Goal: Communication & Community: Answer question/provide support

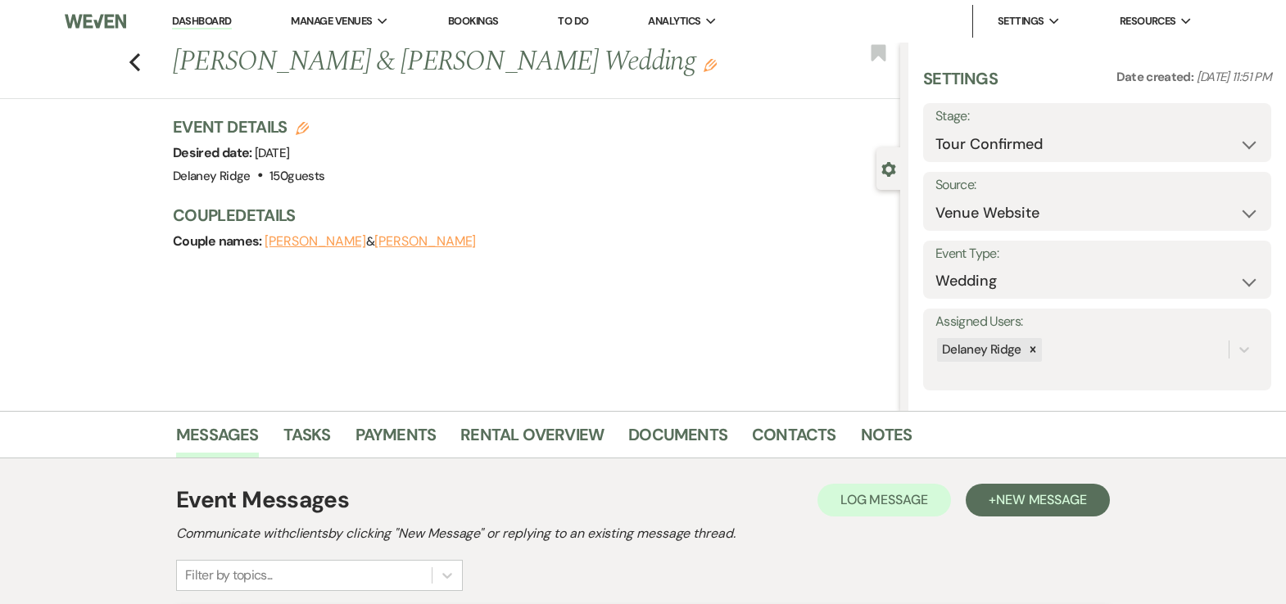
select select "4"
select select "5"
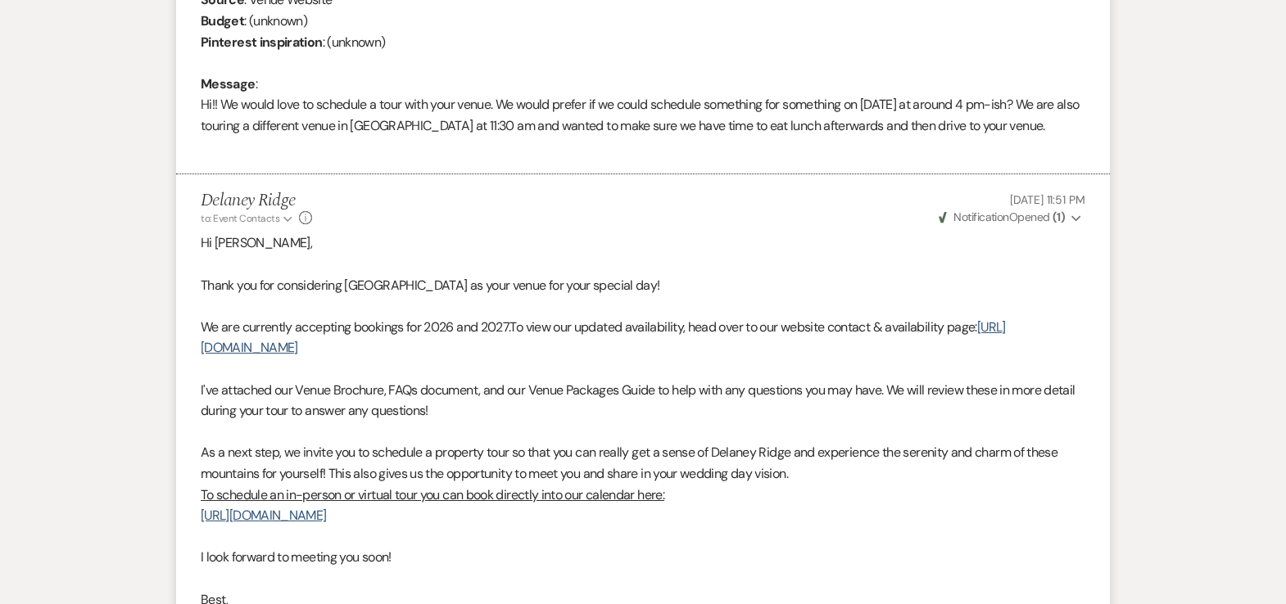
click at [563, 265] on p at bounding box center [643, 264] width 884 height 21
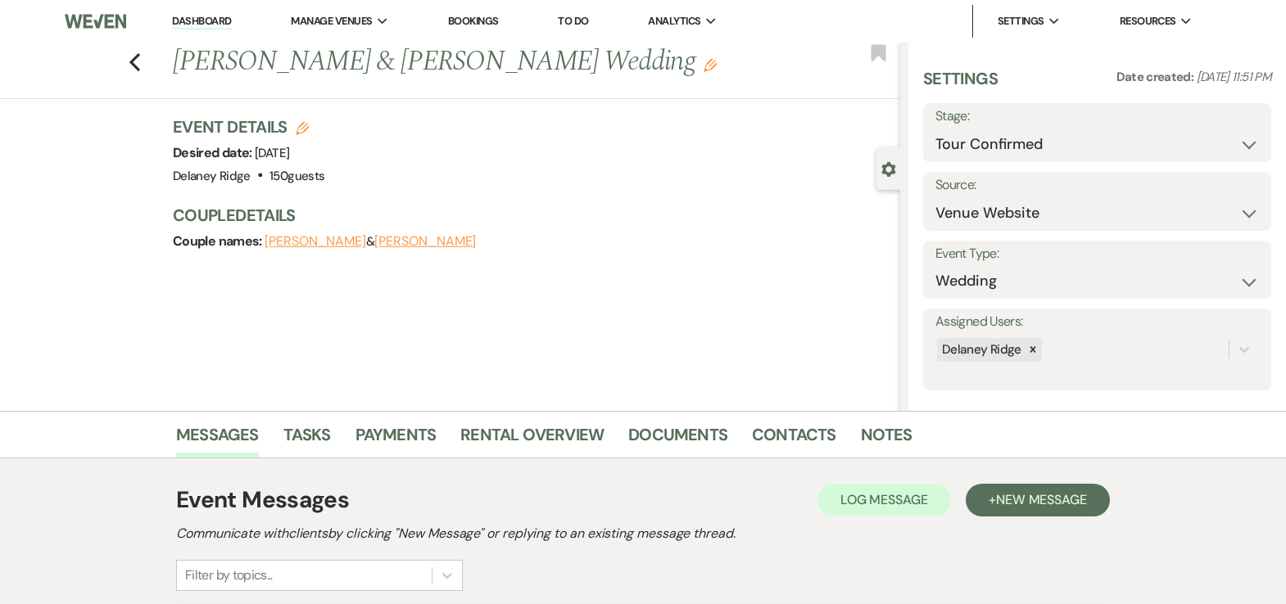
click at [206, 6] on li "Dashboard" at bounding box center [201, 21] width 75 height 33
click at [206, 13] on li "Dashboard" at bounding box center [201, 21] width 75 height 33
click at [209, 21] on link "Dashboard" at bounding box center [201, 22] width 59 height 16
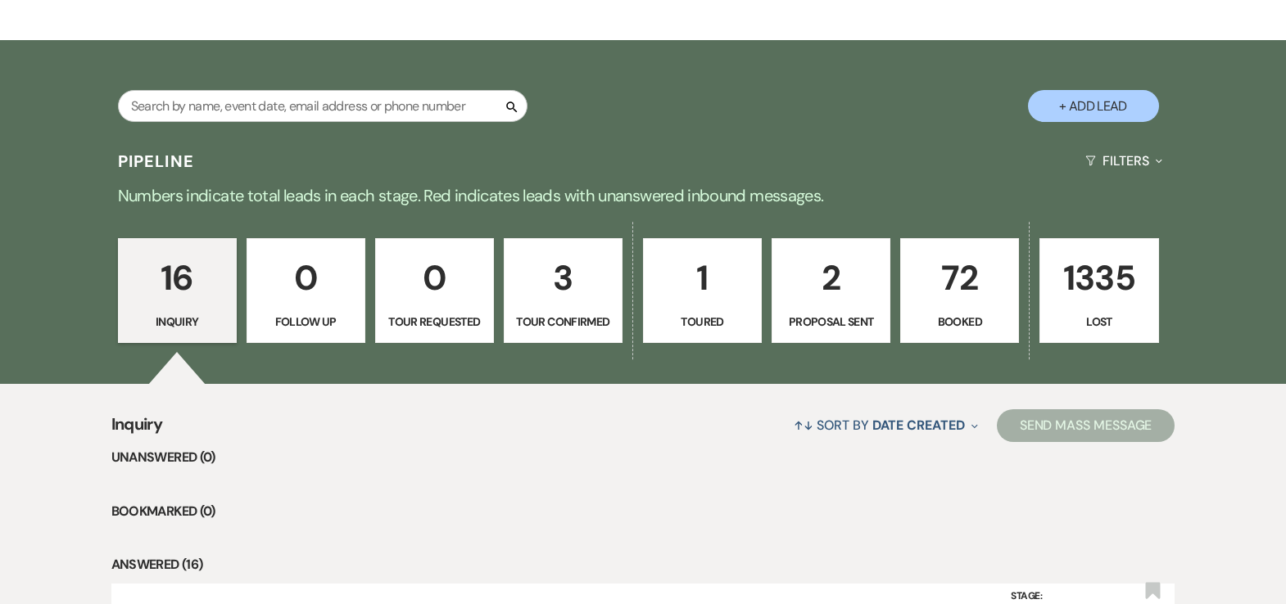
scroll to position [357, 0]
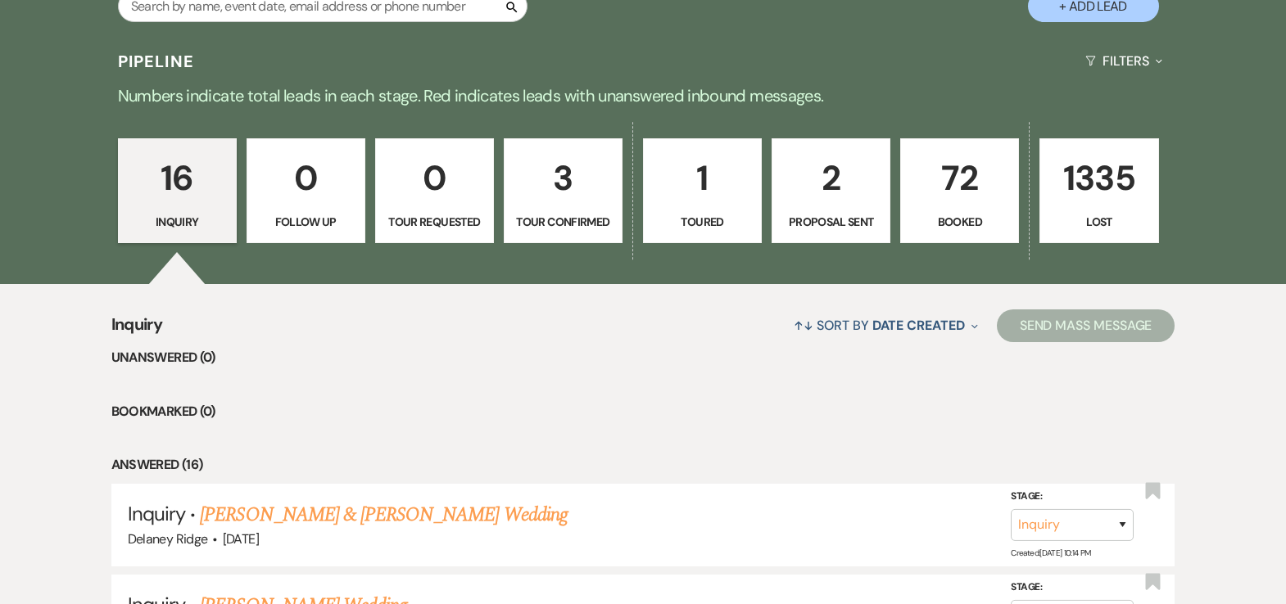
click at [517, 201] on p "3" at bounding box center [562, 178] width 97 height 55
select select "4"
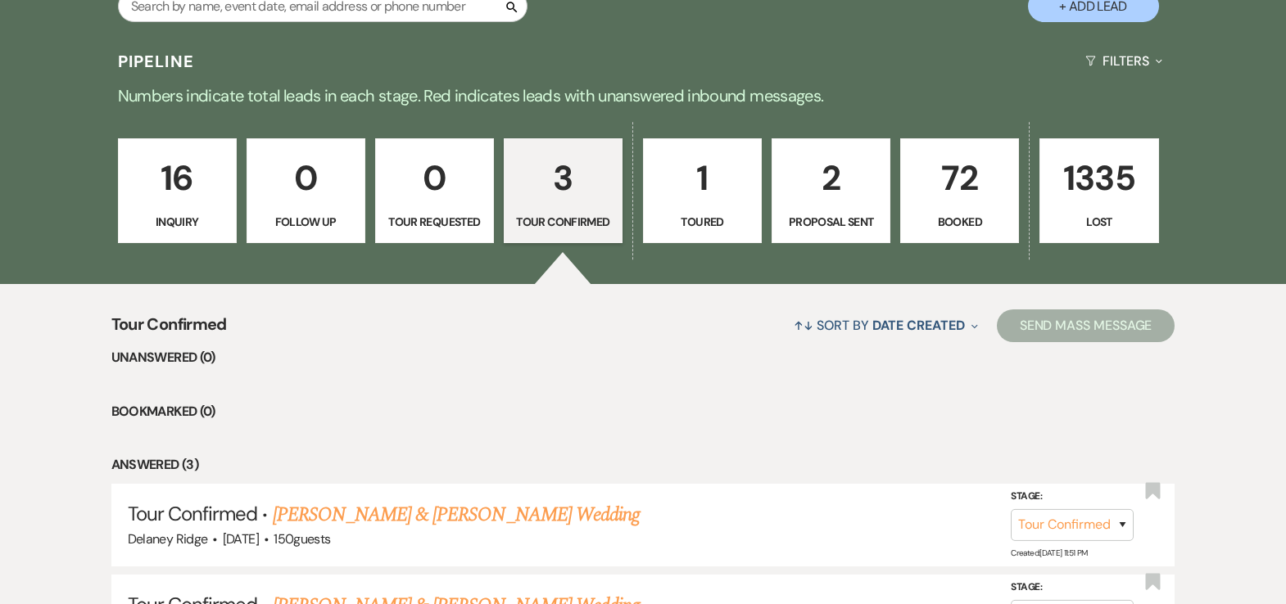
scroll to position [631, 0]
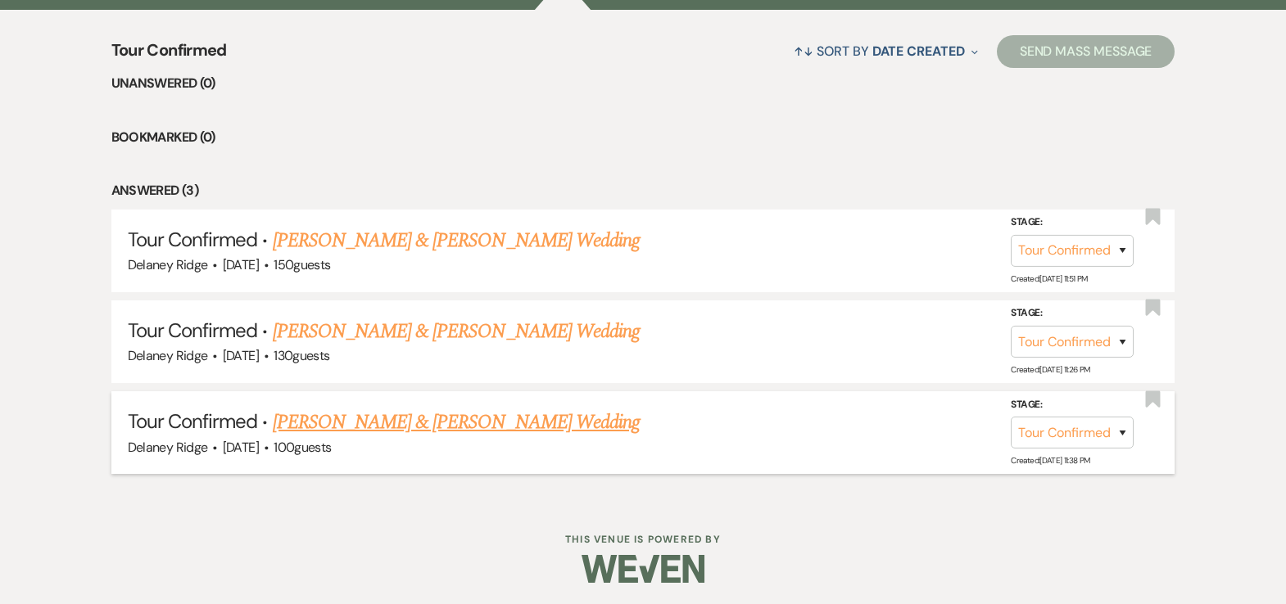
click at [484, 422] on link "[PERSON_NAME] & [PERSON_NAME] Wedding" at bounding box center [456, 422] width 367 height 29
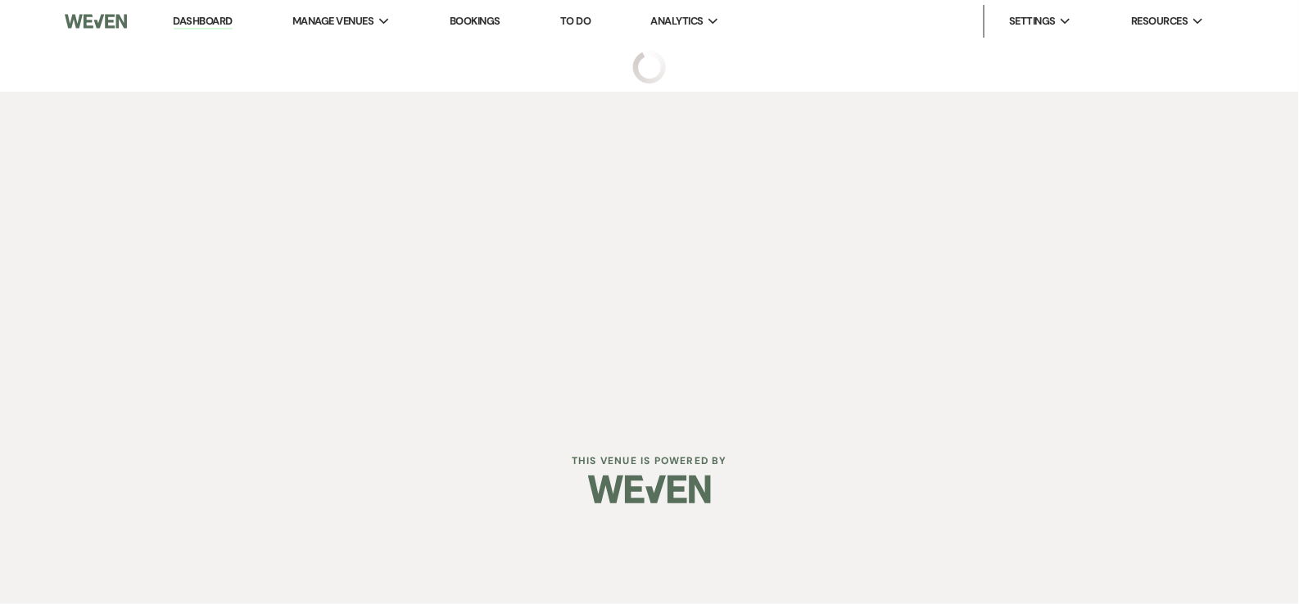
select select "4"
select select "5"
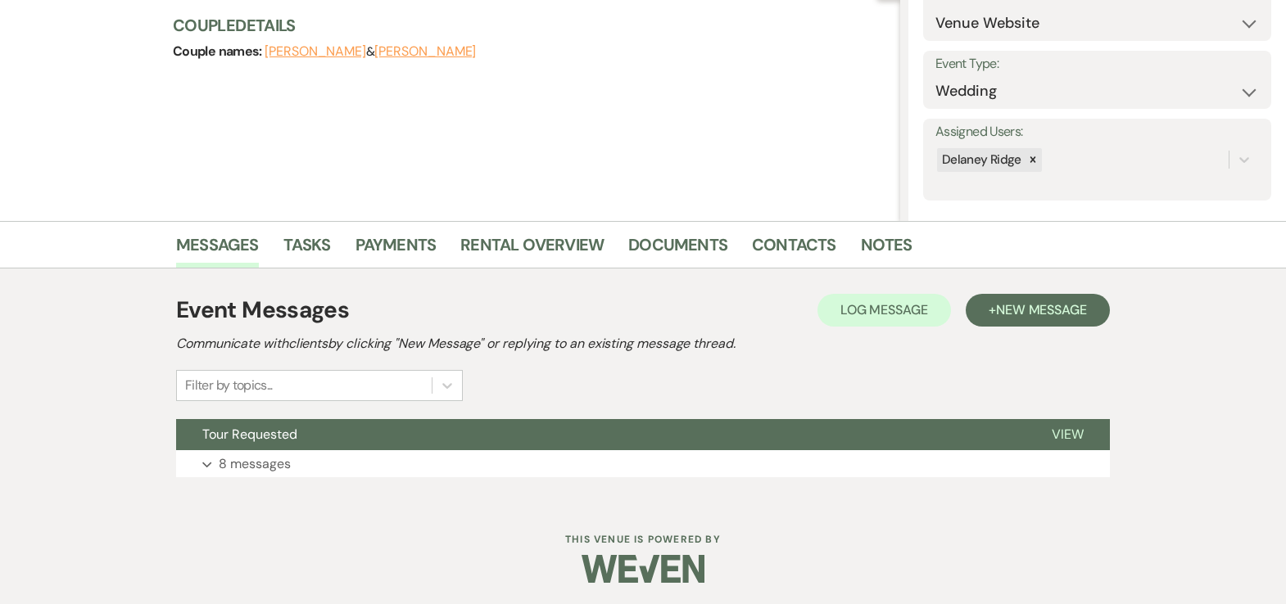
scroll to position [192, 0]
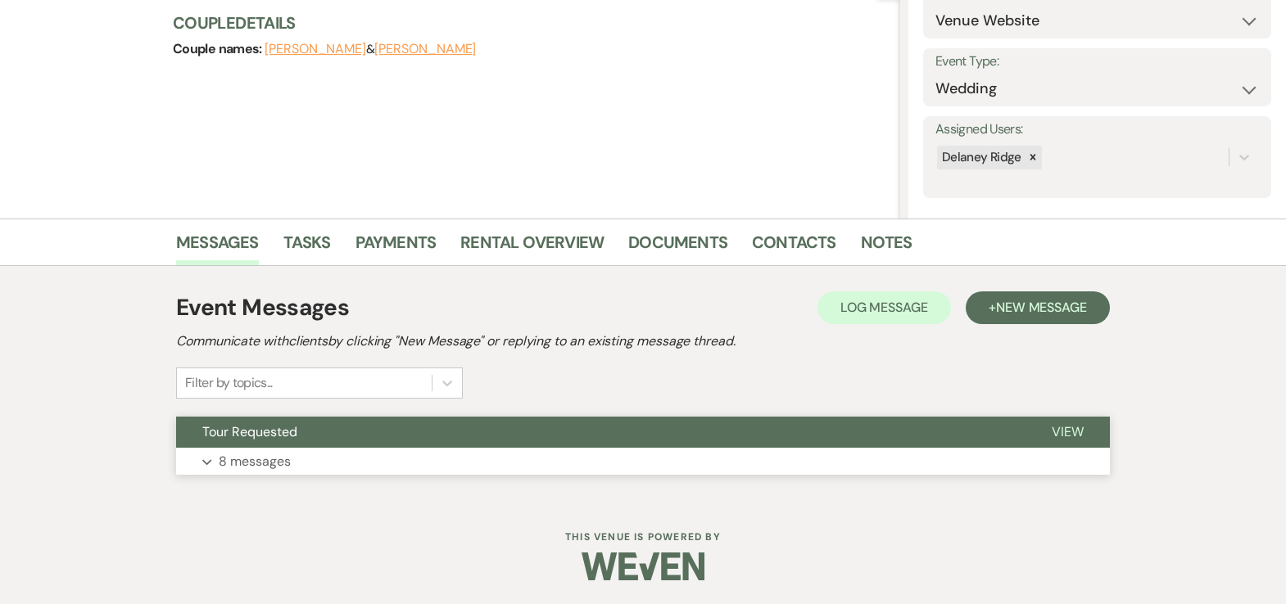
click at [696, 459] on button "Expand 8 messages" at bounding box center [643, 462] width 934 height 28
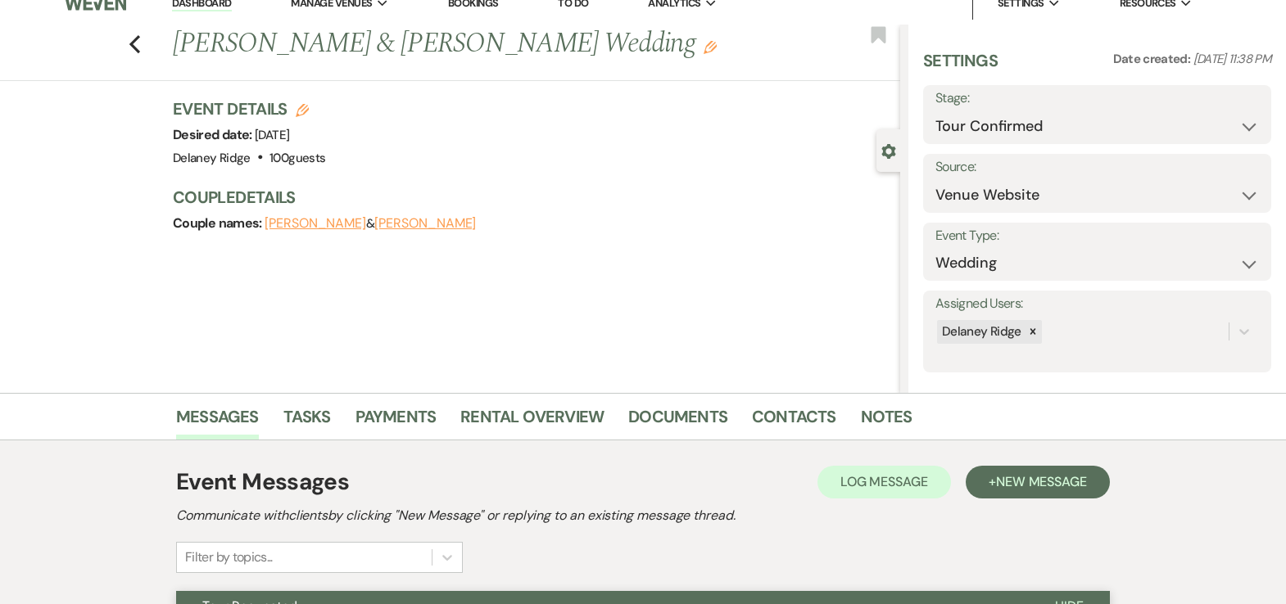
scroll to position [0, 0]
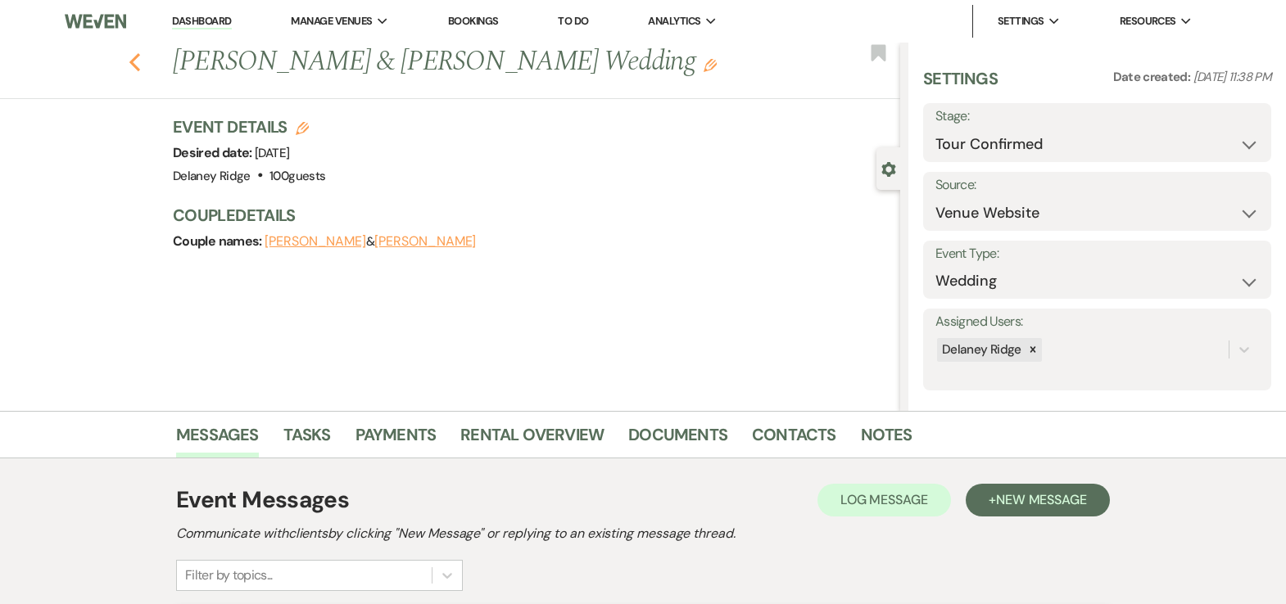
click at [141, 66] on icon "Previous" at bounding box center [135, 62] width 12 height 20
select select "4"
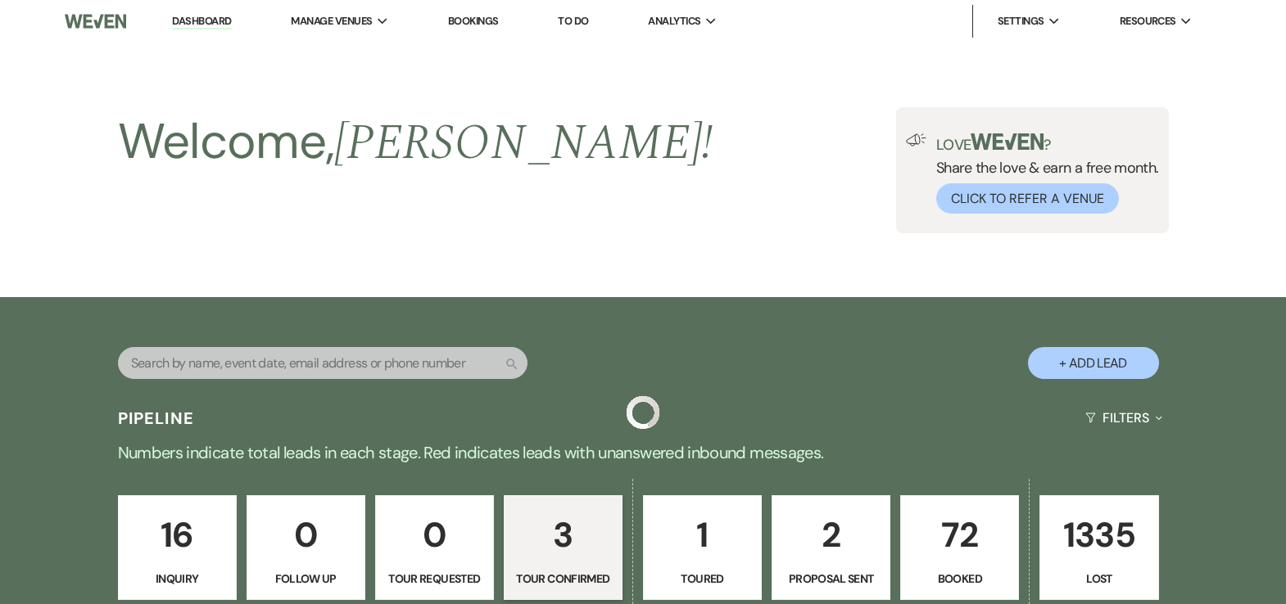
scroll to position [631, 0]
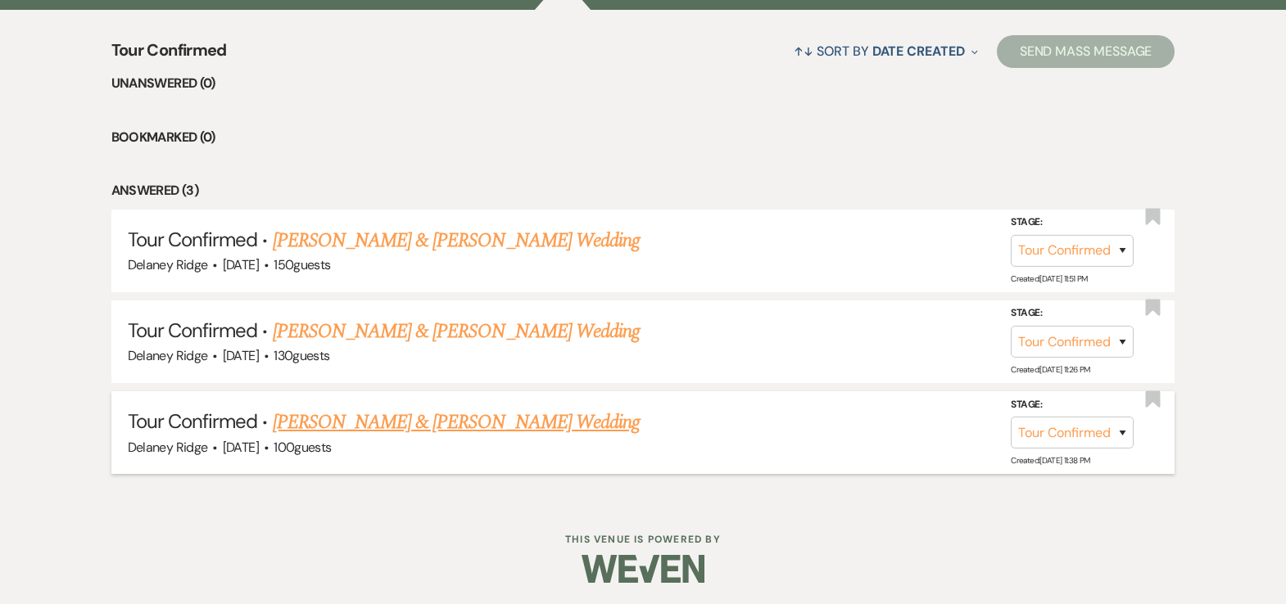
click at [479, 418] on link "[PERSON_NAME] & [PERSON_NAME] Wedding" at bounding box center [456, 422] width 367 height 29
select select "4"
select select "5"
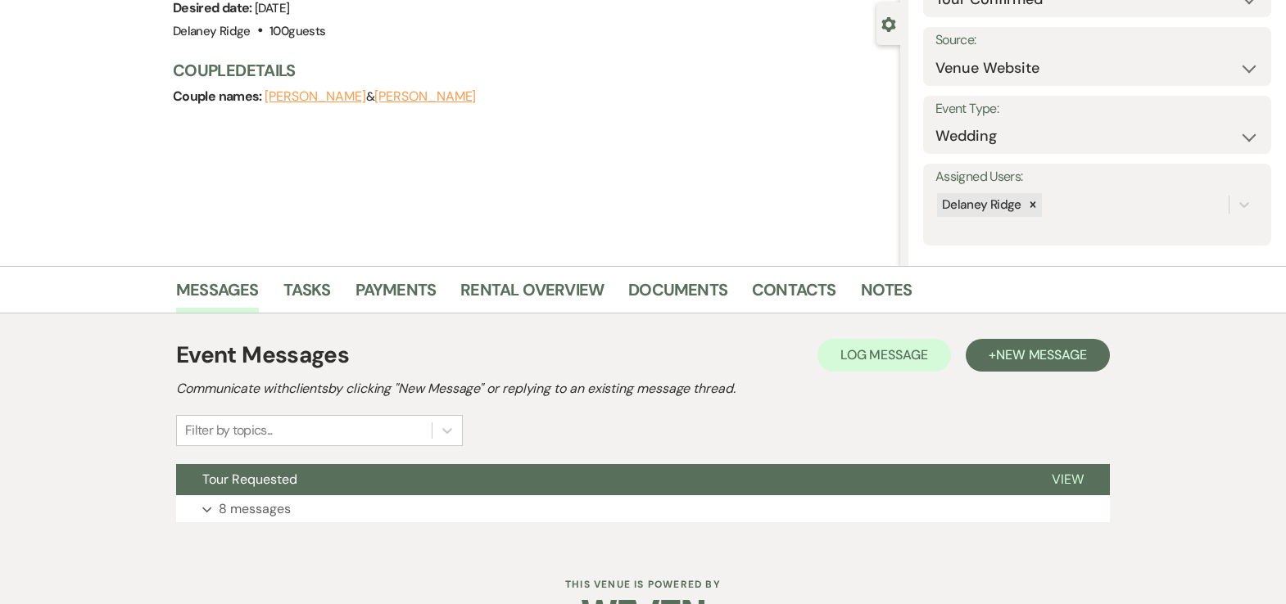
scroll to position [164, 0]
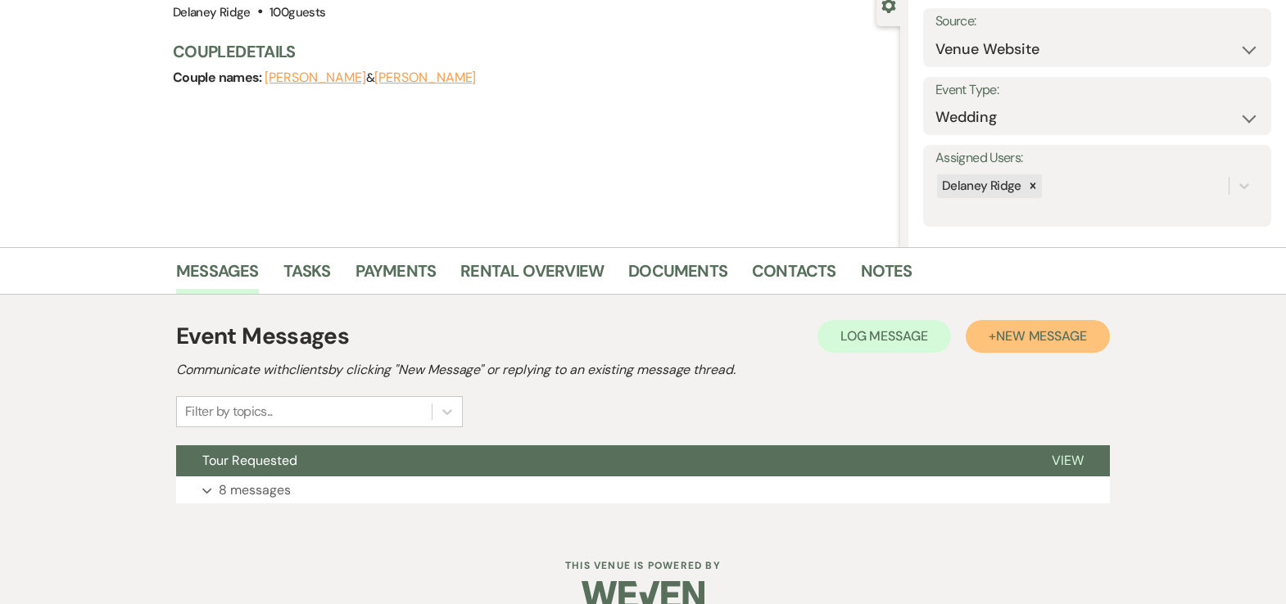
click at [1047, 336] on span "New Message" at bounding box center [1041, 336] width 91 height 17
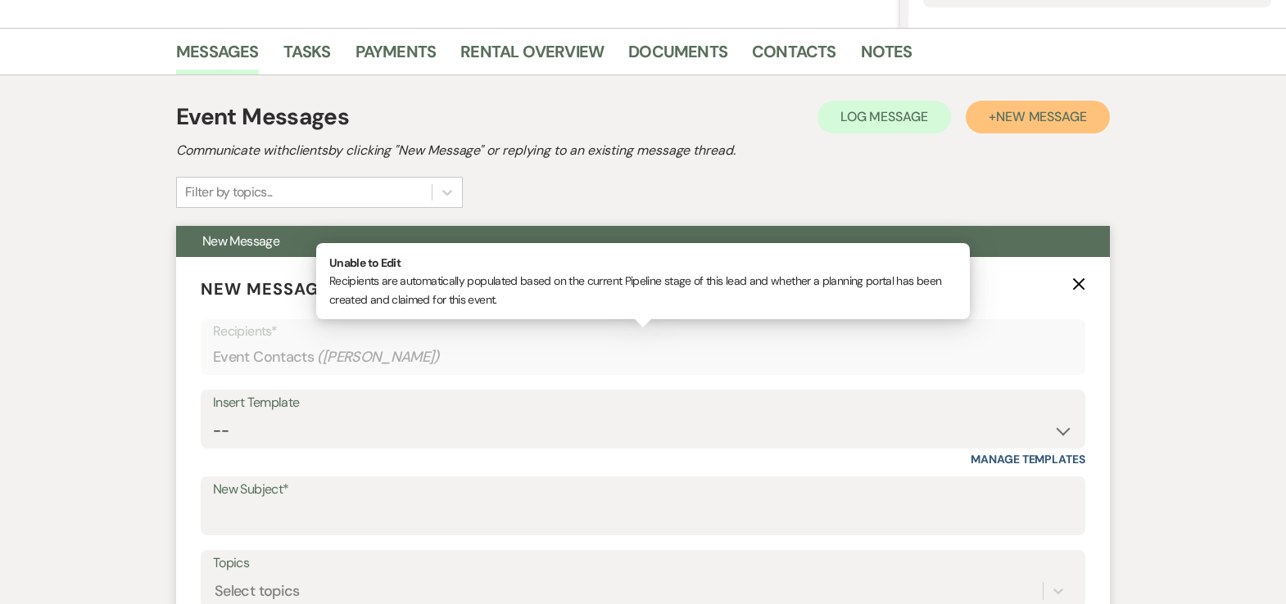
scroll to position [456, 0]
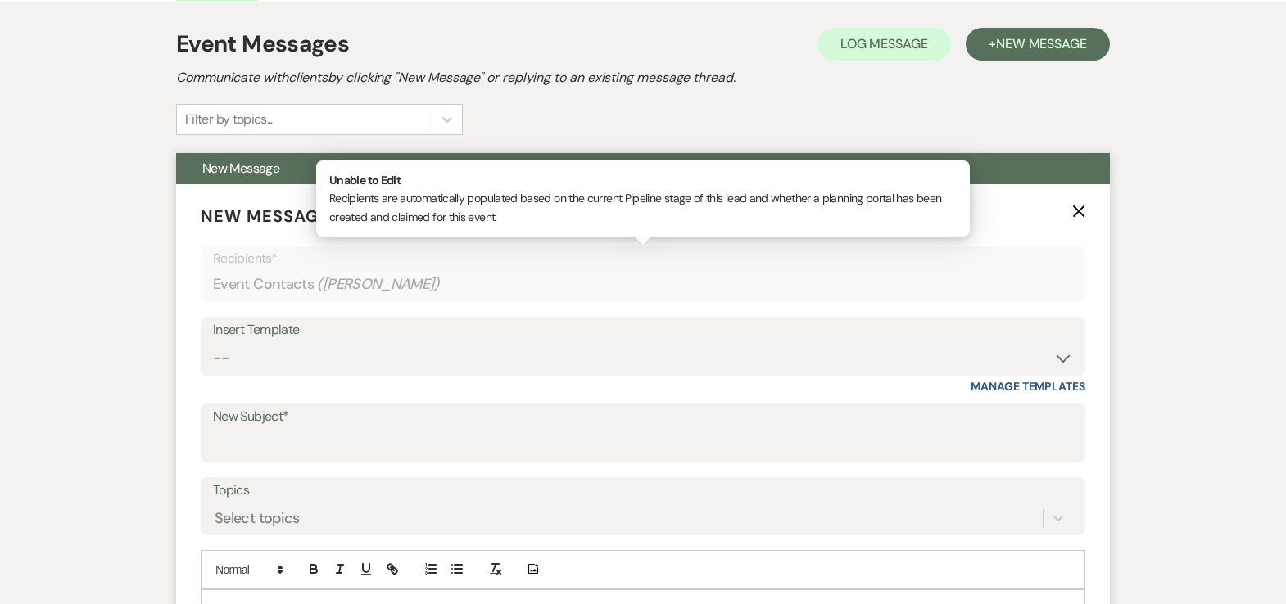
click at [500, 286] on div "Event Contacts ( Alan Christopher )" at bounding box center [643, 285] width 860 height 32
click at [1048, 360] on select "-- Inquiry Follow Up - Let's Book a Tour! Booked Tour Confirmation Final Detail…" at bounding box center [643, 358] width 860 height 32
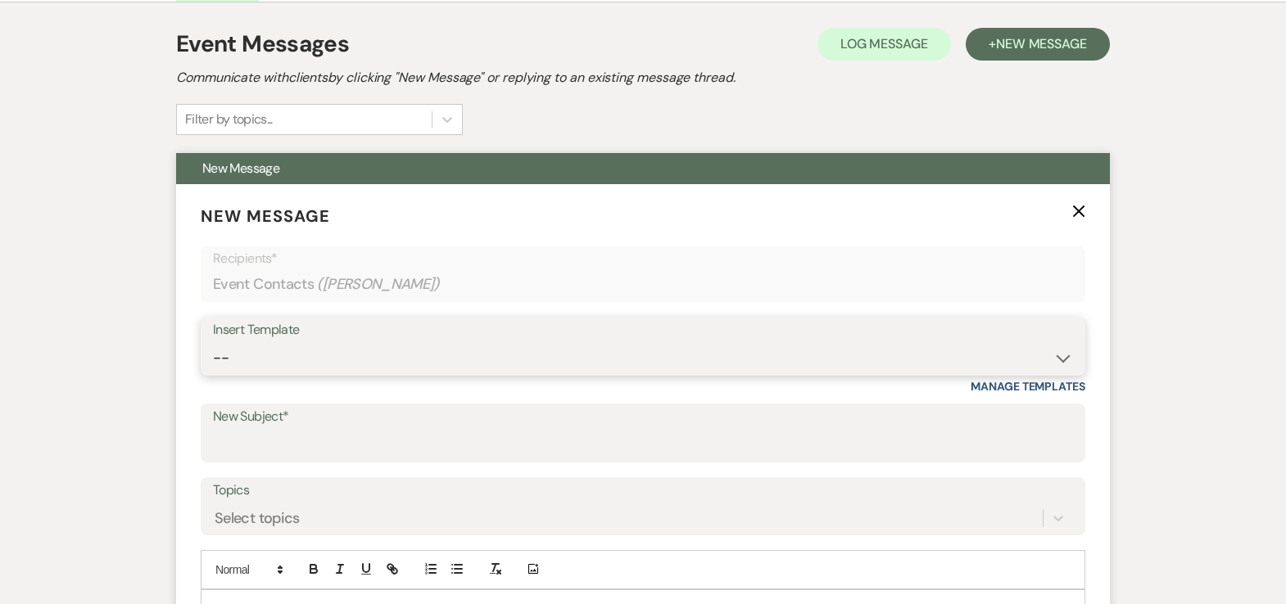
select select "852"
click at [213, 342] on select "-- Inquiry Follow Up - Let's Book a Tour! Booked Tour Confirmation Final Detail…" at bounding box center [643, 358] width 860 height 32
type input "Booked Tour Confirmation"
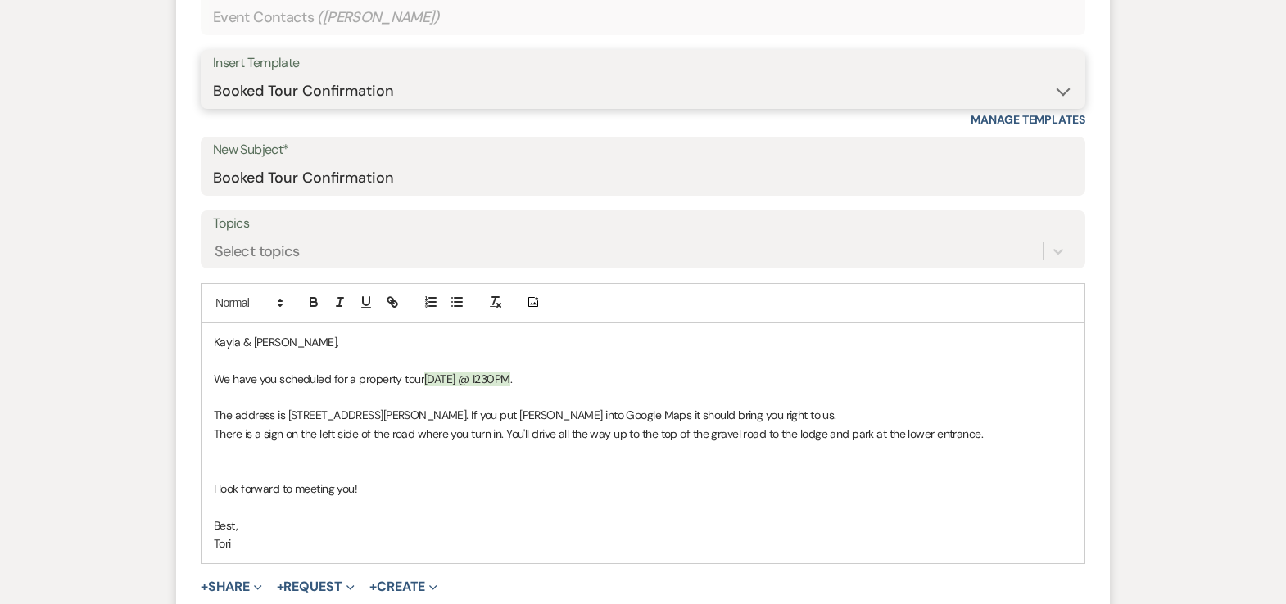
scroll to position [799, 0]
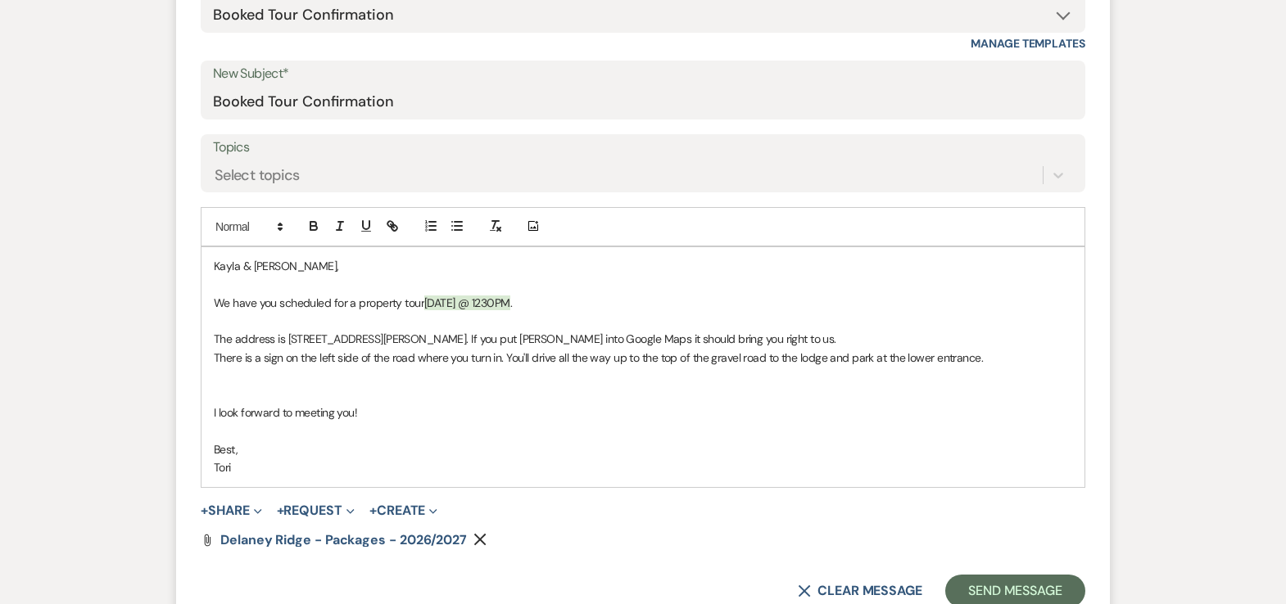
click at [590, 289] on p at bounding box center [643, 284] width 858 height 18
click at [590, 301] on p "We have you scheduled for a property tour Sunday, January 30th @ 1230PM ." at bounding box center [643, 303] width 858 height 18
drag, startPoint x: 590, startPoint y: 301, endPoint x: 423, endPoint y: 299, distance: 167.9
click at [423, 299] on p "We have you scheduled for a property tour Sunday, January 30th @ 1230PM ." at bounding box center [643, 303] width 858 height 18
click at [505, 355] on p "There is a sign on the left side of the road where you turn in. You'll drive al…" at bounding box center [643, 358] width 858 height 18
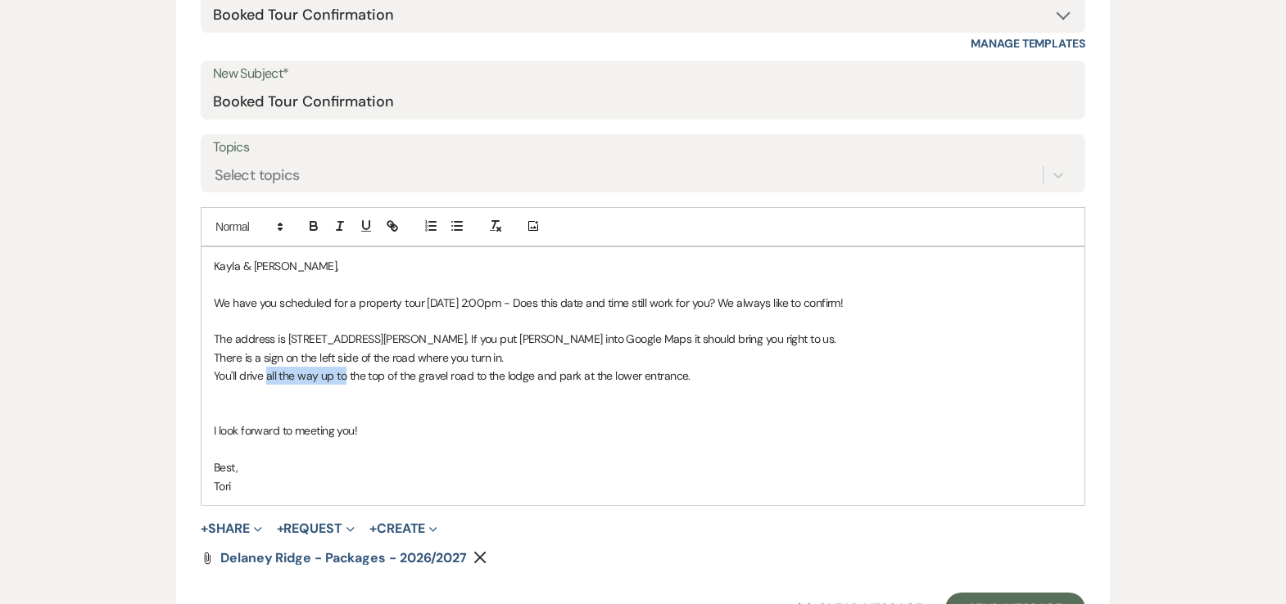
drag, startPoint x: 271, startPoint y: 371, endPoint x: 343, endPoint y: 370, distance: 72.1
click at [343, 370] on p "You'll drive all the way up to the top of the gravel road to the lodge and park…" at bounding box center [643, 376] width 858 height 18
click at [333, 371] on p "You'll drive all the way up to the top of the gravel road to the lodge and park…" at bounding box center [643, 376] width 858 height 18
drag, startPoint x: 267, startPoint y: 375, endPoint x: 329, endPoint y: 374, distance: 62.2
click at [329, 374] on p "You'll drive all the way up to the top of the gravel road to the lodge and park…" at bounding box center [643, 376] width 858 height 18
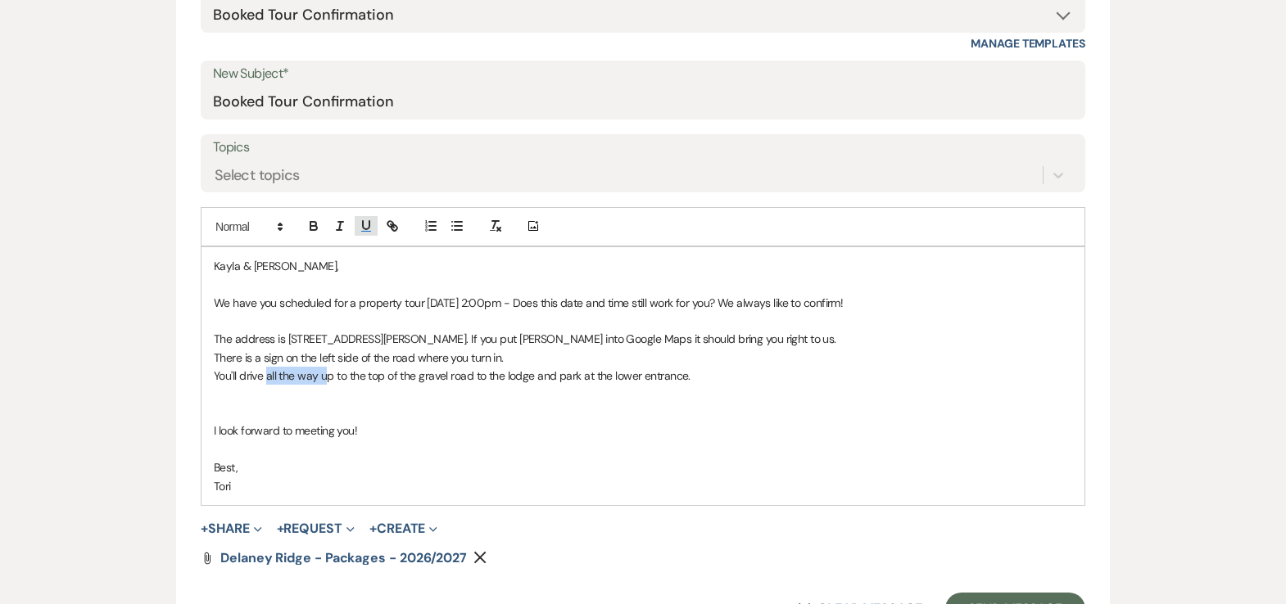
click at [371, 225] on icon "button" at bounding box center [366, 226] width 15 height 15
click at [326, 375] on p "You'll drive all the way u p to the top of the gravel road to the lodge and par…" at bounding box center [643, 376] width 858 height 18
click at [371, 219] on icon "button" at bounding box center [366, 226] width 15 height 15
click at [432, 387] on p at bounding box center [643, 395] width 858 height 18
click at [473, 370] on p "You'll drive all the way up to the top of the gravel road to the lodge and park…" at bounding box center [643, 376] width 858 height 18
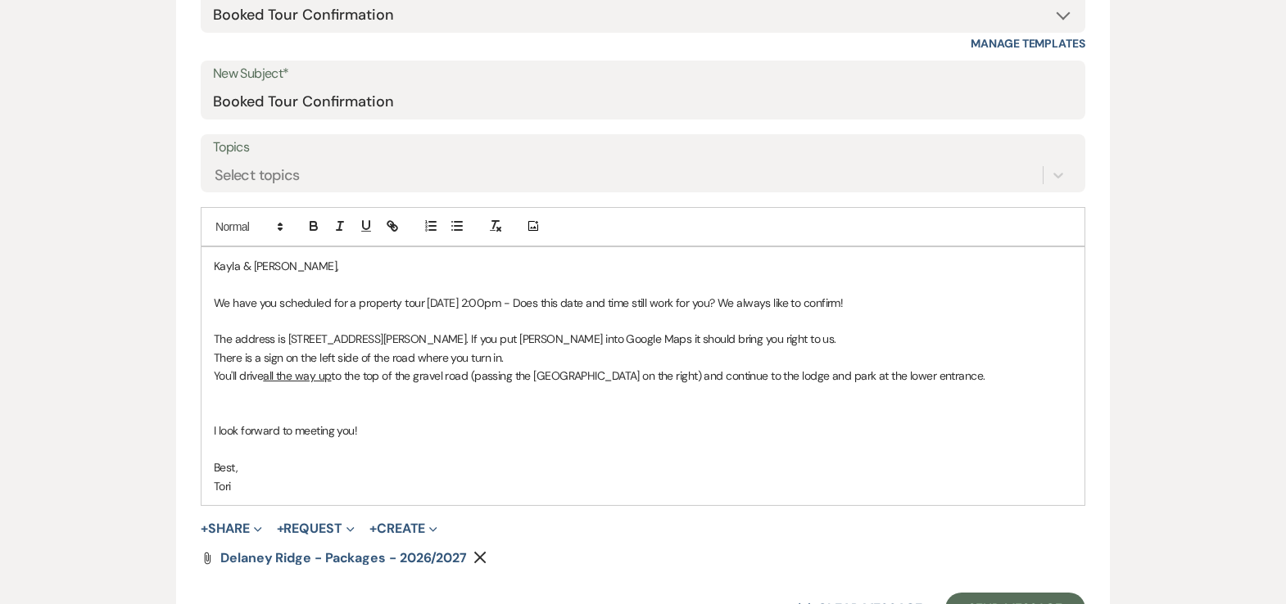
click at [939, 373] on p "You'll drive all the way up to the top of the gravel road (passing the red barn…" at bounding box center [643, 376] width 858 height 18
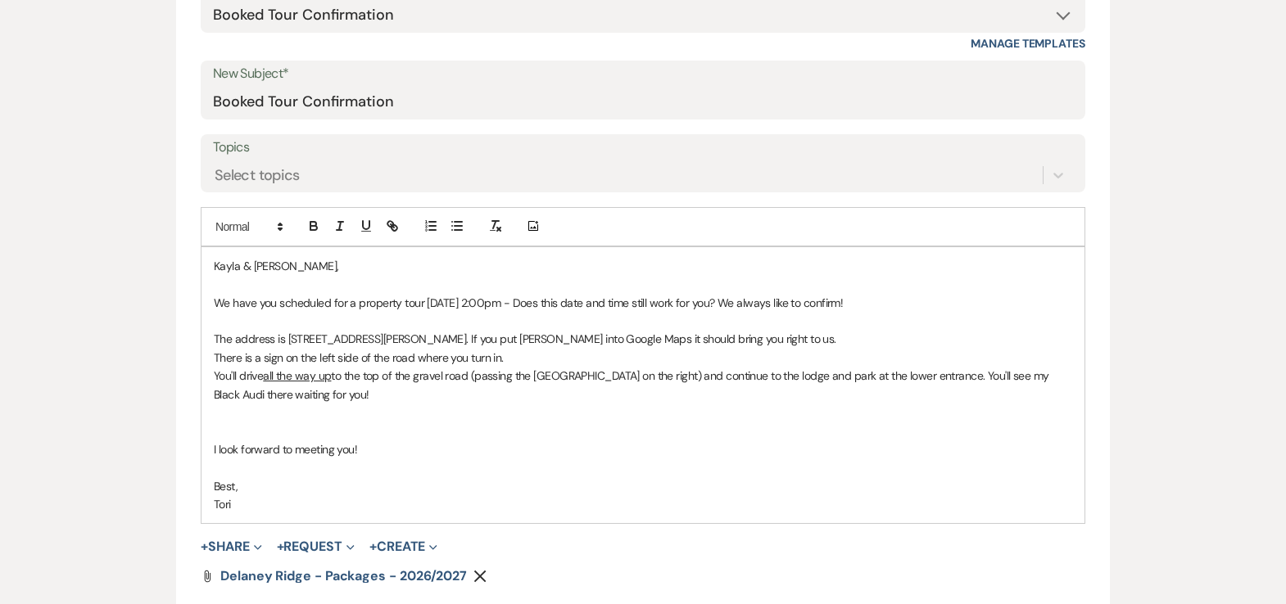
drag, startPoint x: 299, startPoint y: 502, endPoint x: 148, endPoint y: 500, distance: 150.7
click at [197, 500] on form "New Message X Saving draft... Recipients* Event Contacts ( Alan Christopher ) I…" at bounding box center [643, 252] width 934 height 823
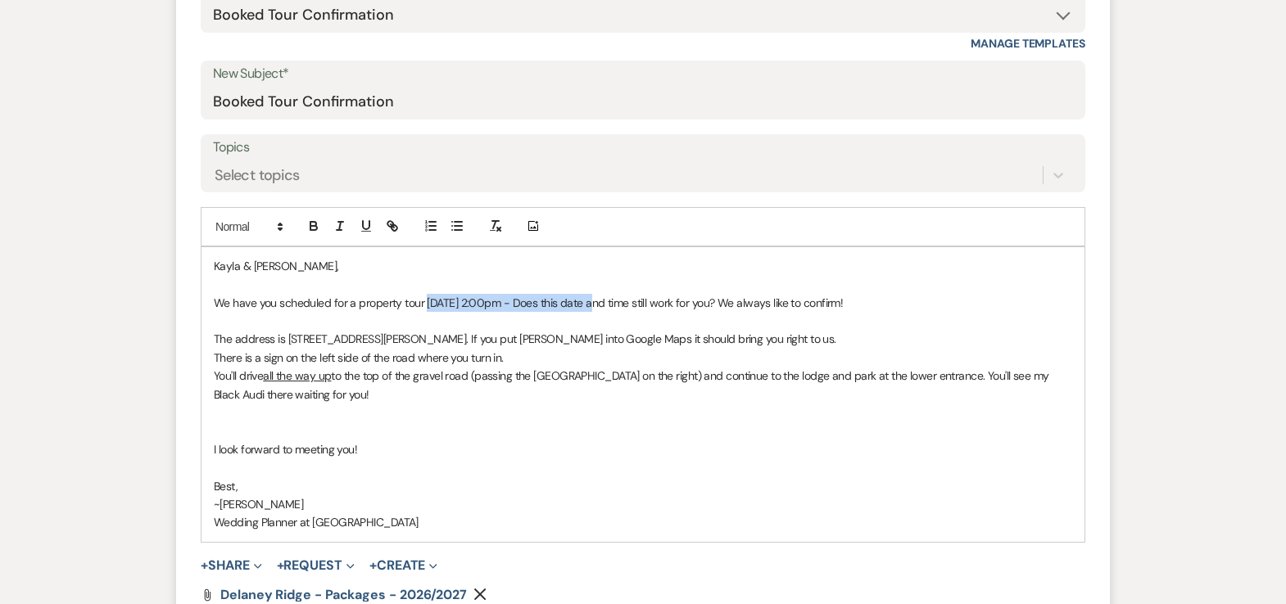
drag, startPoint x: 427, startPoint y: 302, endPoint x: 595, endPoint y: 295, distance: 168.0
click at [595, 295] on p "We have you scheduled for a property tour Sunday, September 14th at 2:00pm - Do…" at bounding box center [643, 303] width 858 height 18
click at [309, 221] on icon "button" at bounding box center [313, 226] width 15 height 15
click at [483, 341] on p "The address is [STREET_ADDRESS][PERSON_NAME]. If you put [PERSON_NAME] into Goo…" at bounding box center [643, 339] width 858 height 18
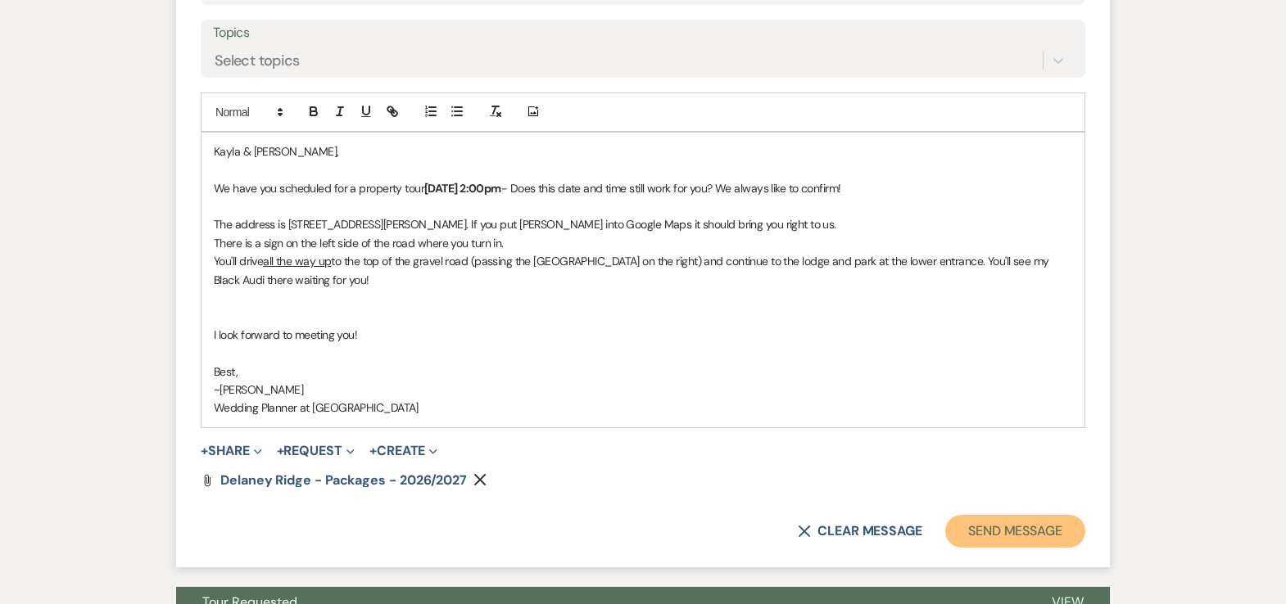
click at [1010, 515] on button "Send Message" at bounding box center [1015, 531] width 140 height 33
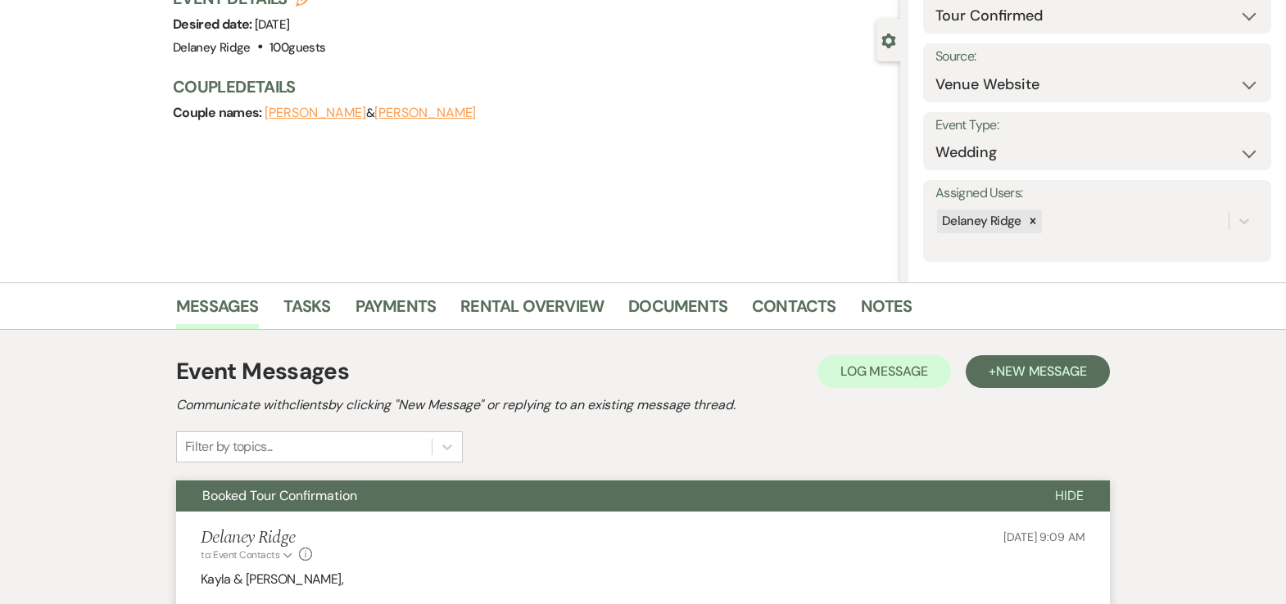
scroll to position [0, 0]
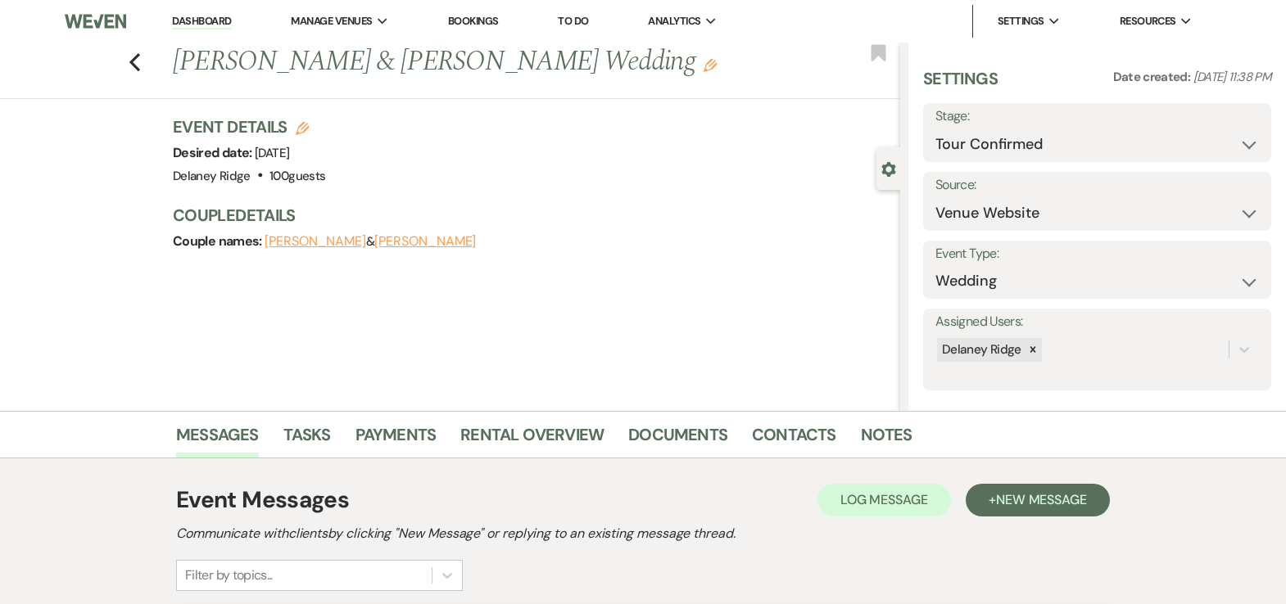
click at [212, 25] on link "Dashboard" at bounding box center [201, 22] width 59 height 16
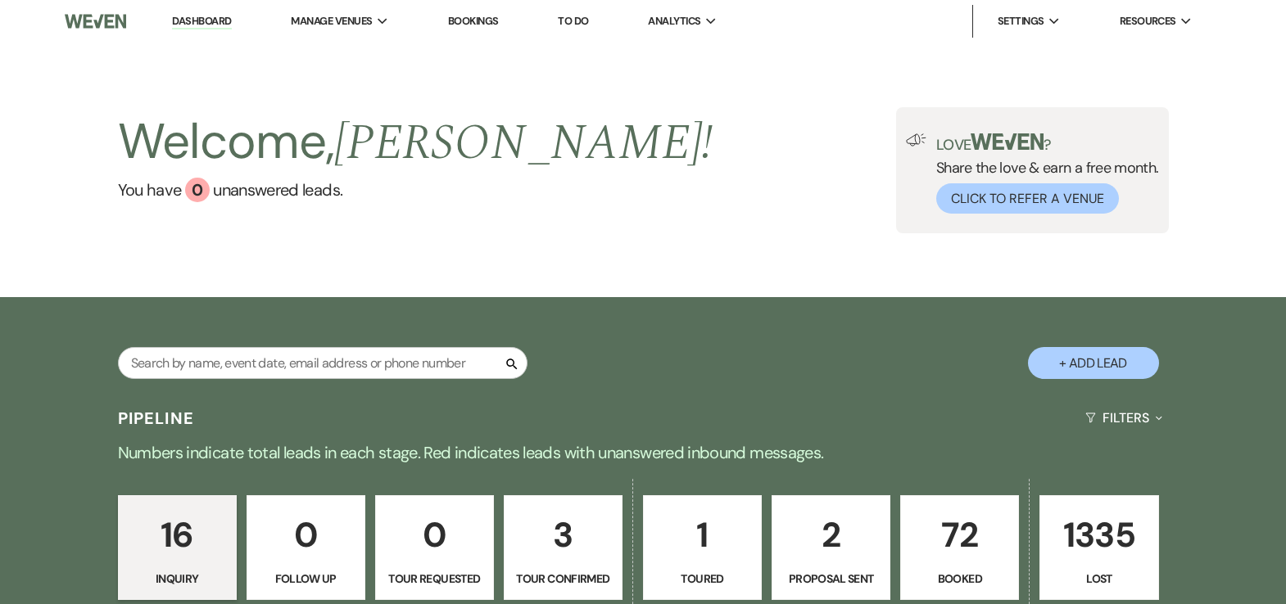
click at [557, 552] on p "3" at bounding box center [562, 535] width 97 height 55
select select "4"
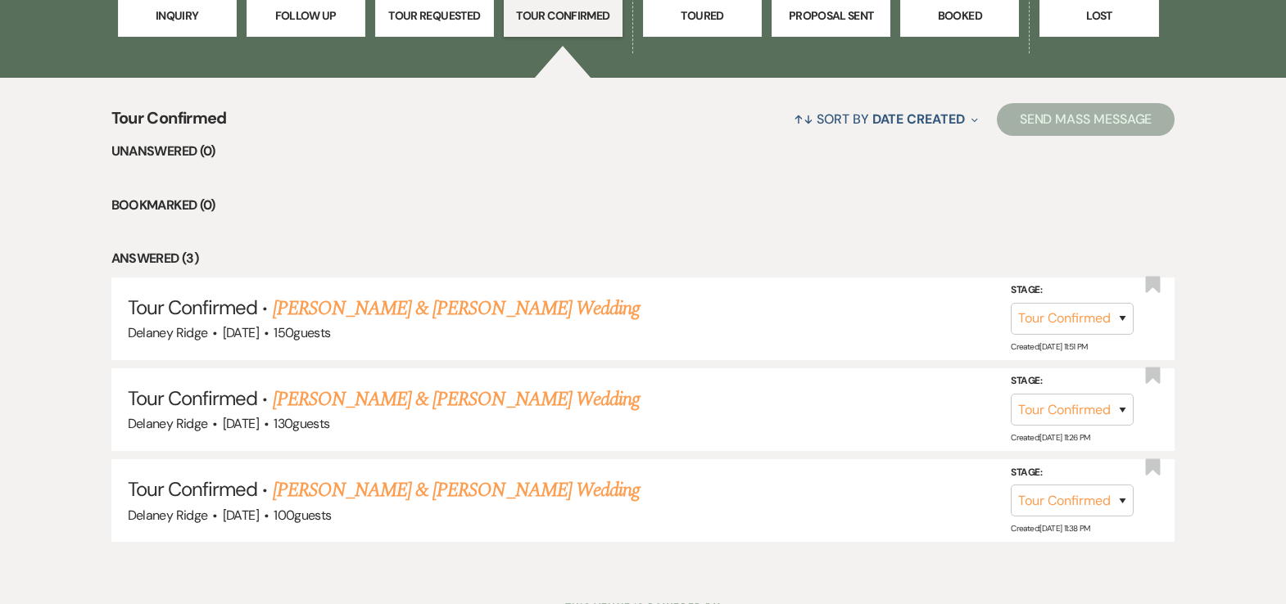
scroll to position [574, 0]
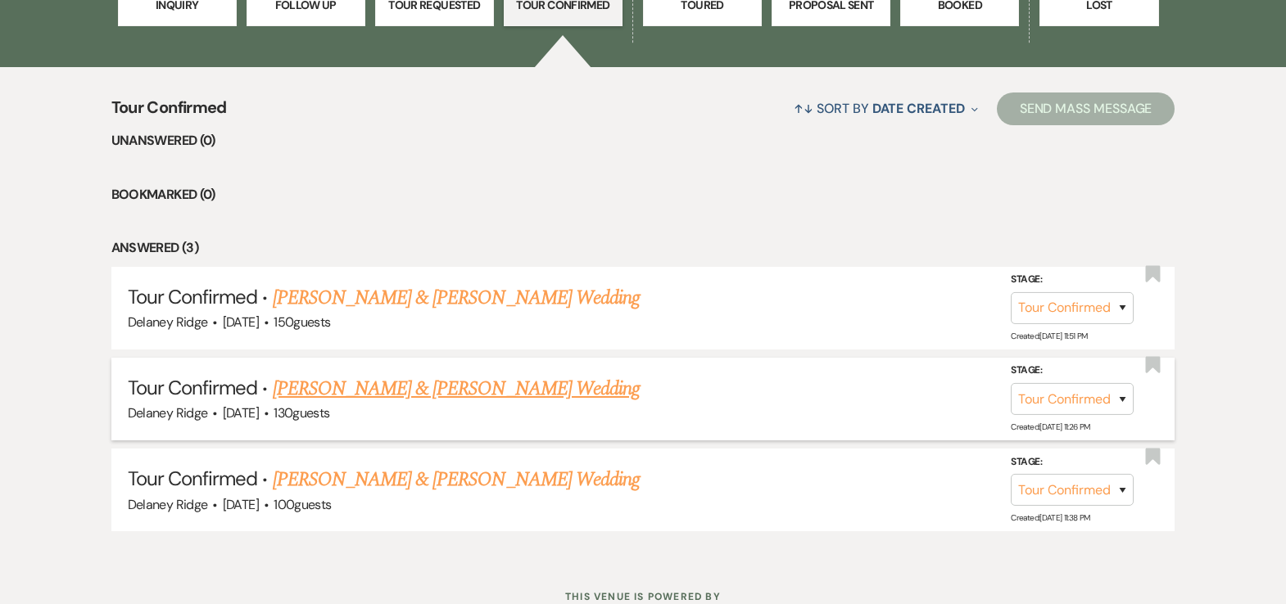
click at [567, 374] on link "[PERSON_NAME] & [PERSON_NAME] Wedding" at bounding box center [456, 388] width 367 height 29
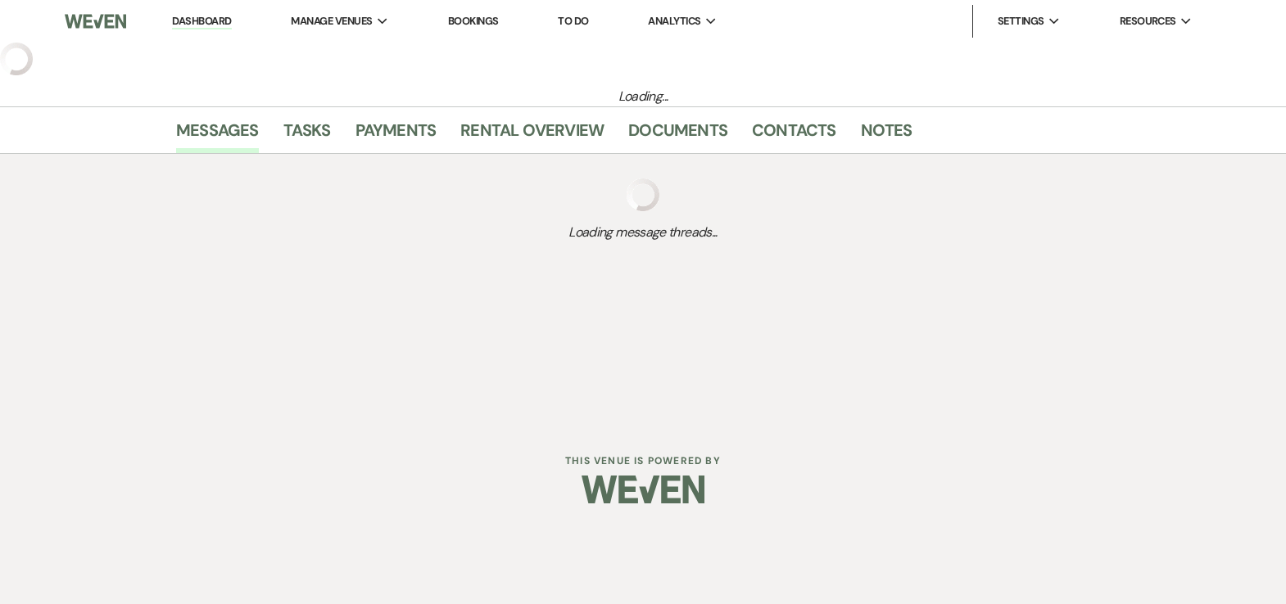
select select "4"
select select "5"
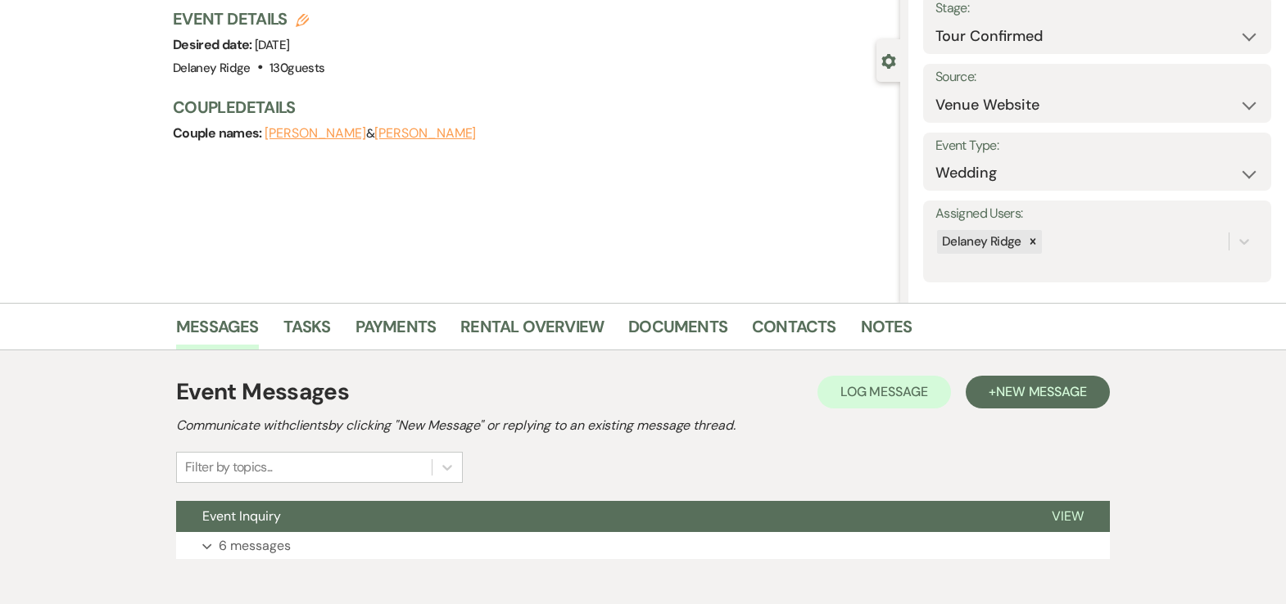
scroll to position [192, 0]
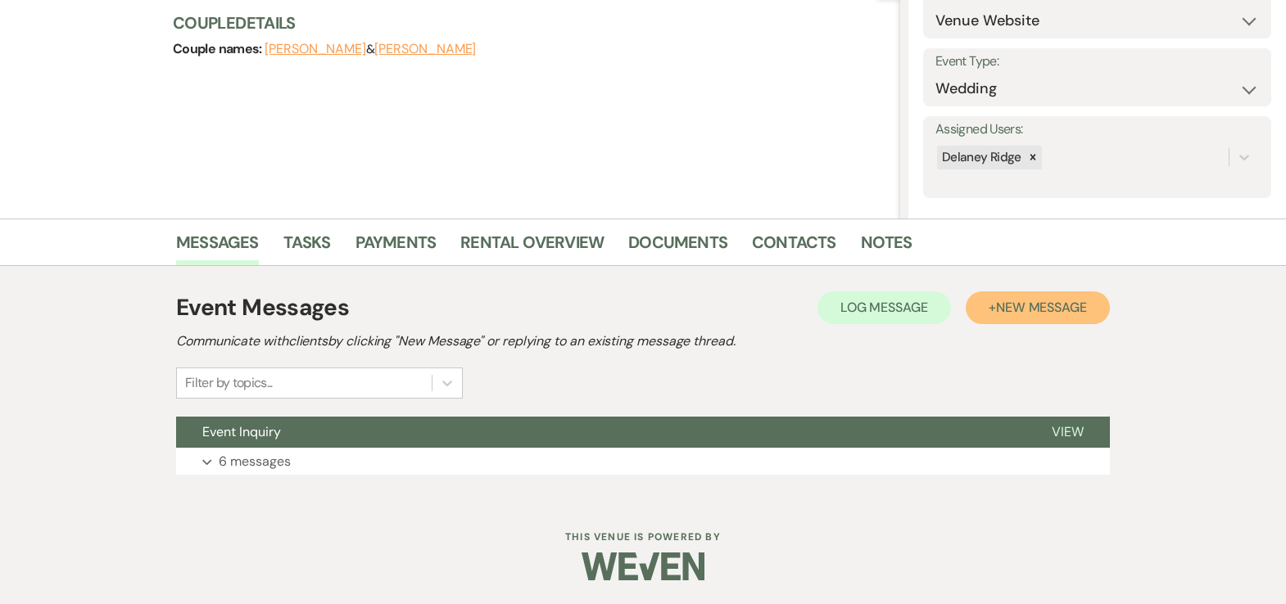
click at [1085, 309] on span "New Message" at bounding box center [1041, 307] width 91 height 17
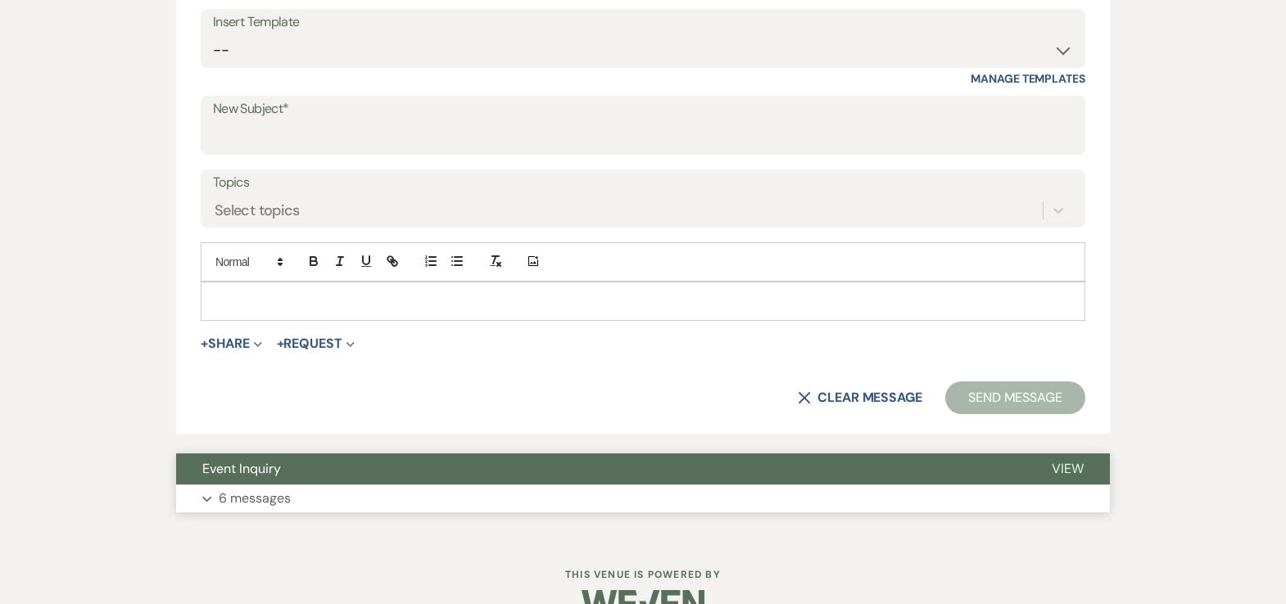
scroll to position [799, 0]
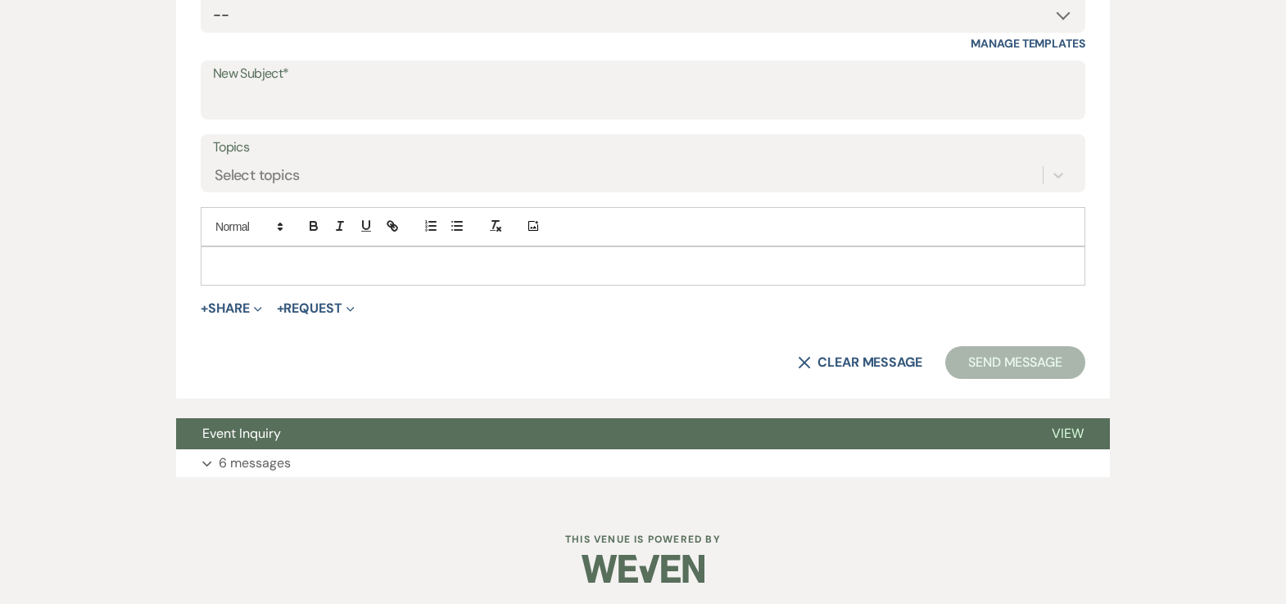
drag, startPoint x: 278, startPoint y: 450, endPoint x: 374, endPoint y: 407, distance: 105.9
click at [277, 453] on p "6 messages" at bounding box center [255, 463] width 72 height 21
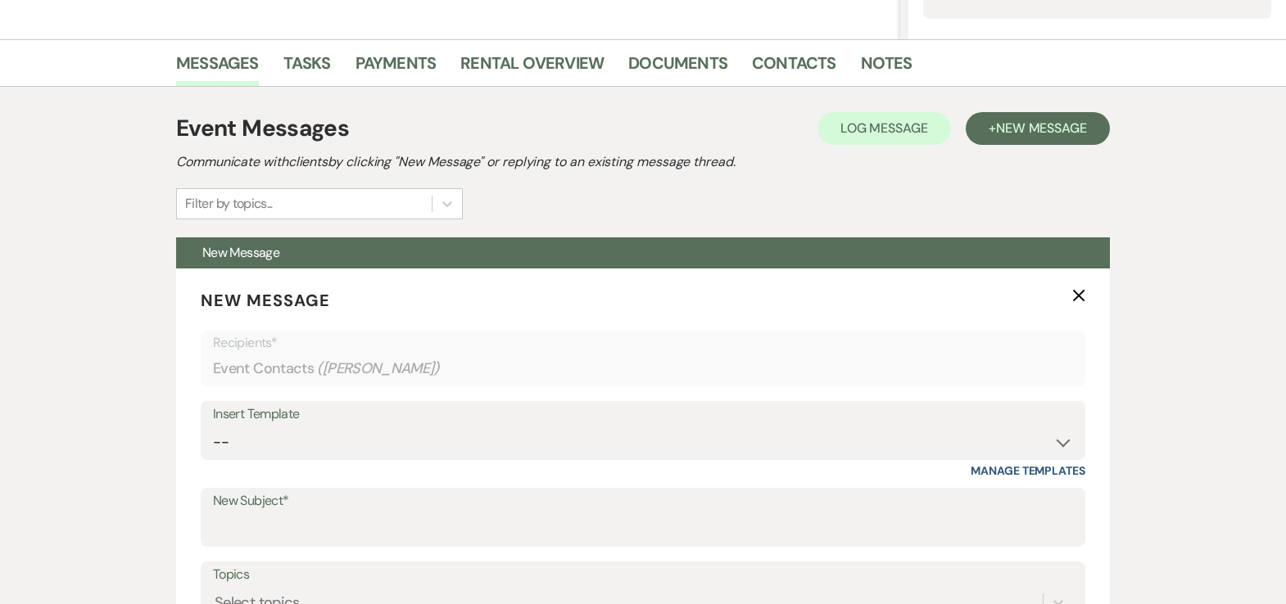
scroll to position [471, 0]
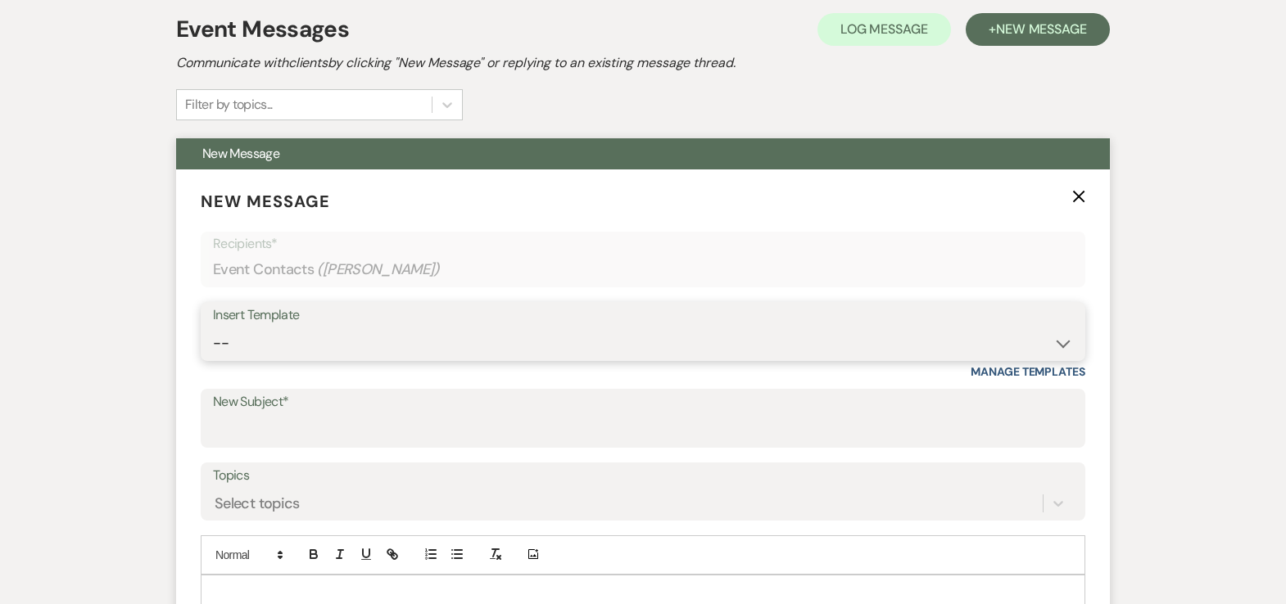
click at [1070, 349] on select "-- Inquiry Follow Up - Let's Book a Tour! Booked Tour Confirmation Final Detail…" at bounding box center [643, 344] width 860 height 32
select select "852"
click at [213, 328] on select "-- Inquiry Follow Up - Let's Book a Tour! Booked Tour Confirmation Final Detail…" at bounding box center [643, 344] width 860 height 32
click at [588, 337] on select "-- Inquiry Follow Up - Let's Book a Tour! Booked Tour Confirmation Final Detail…" at bounding box center [643, 344] width 860 height 32
type input "Booked Tour Confirmation"
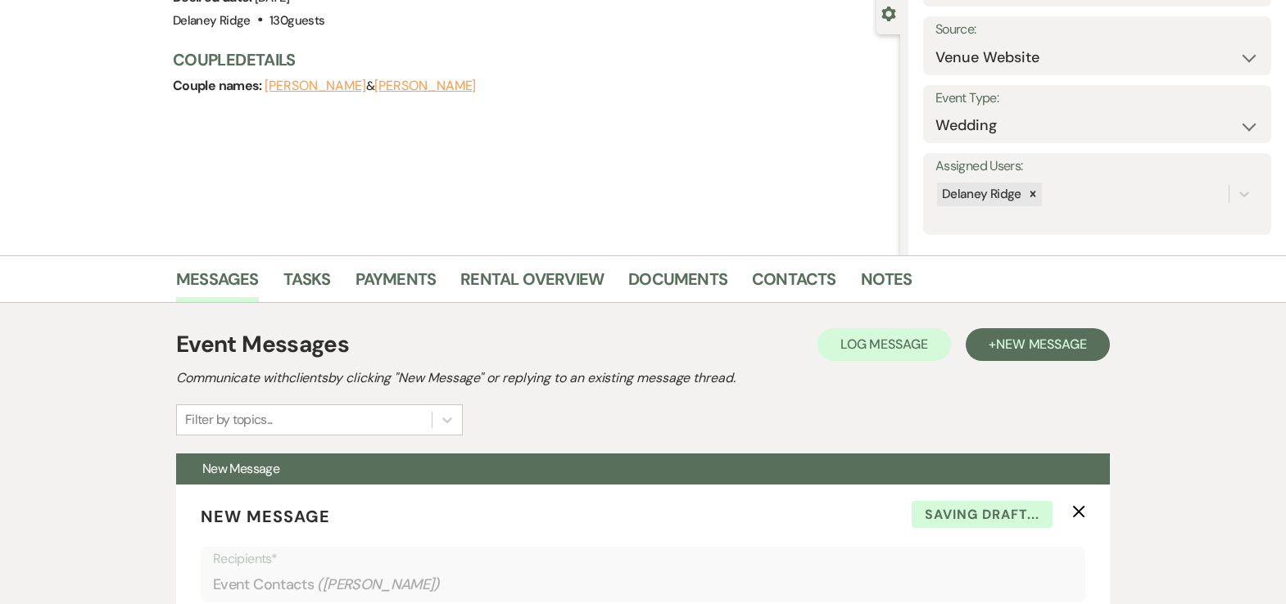
scroll to position [751, 0]
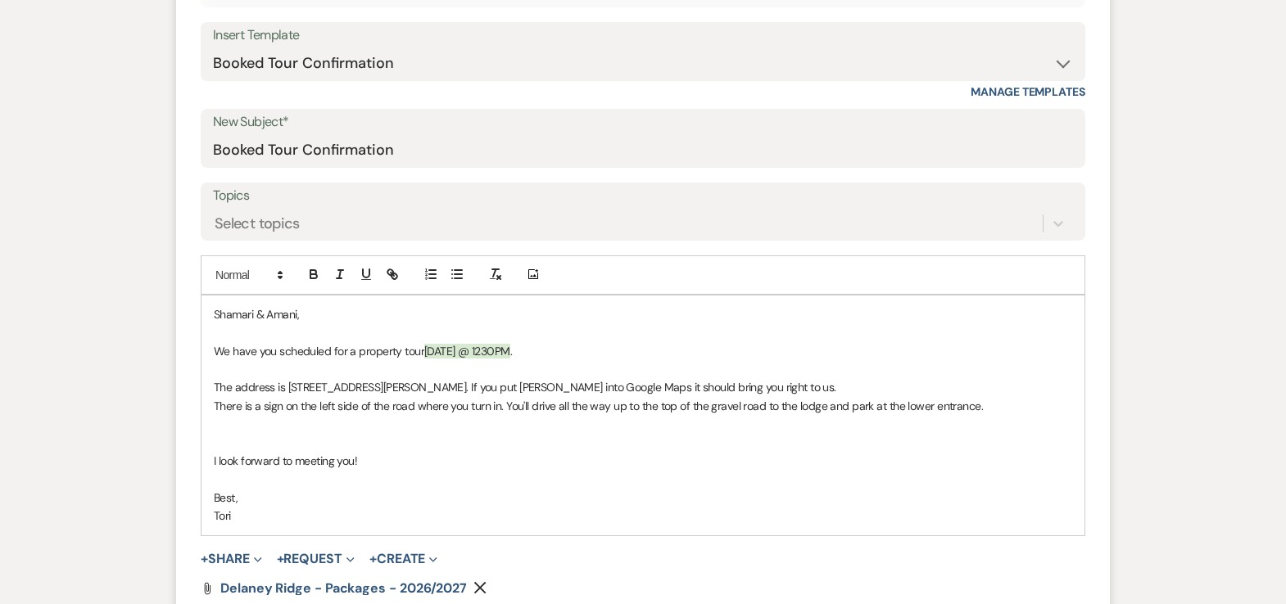
click at [599, 346] on p "We have you scheduled for a property tour Sunday, January 30th @ 1230PM ." at bounding box center [643, 351] width 858 height 18
drag, startPoint x: 551, startPoint y: 342, endPoint x: 418, endPoint y: 342, distance: 132.7
click at [418, 342] on p "We have you scheduled for a property tour Sunday, January 30th @ 1230PM ." at bounding box center [643, 351] width 858 height 18
drag, startPoint x: 445, startPoint y: 348, endPoint x: 608, endPoint y: 350, distance: 163.0
click at [608, 350] on p "We have you scheduled for a property tour on Sunday, September 14th at 3:30pm -…" at bounding box center [643, 351] width 858 height 18
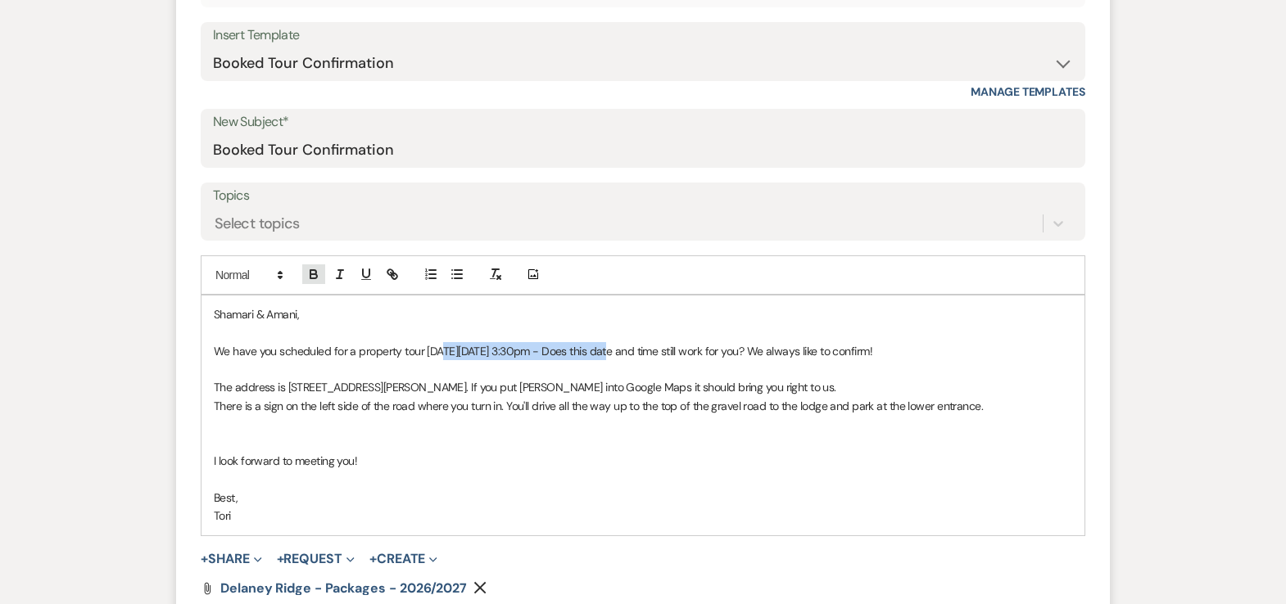
click at [310, 277] on icon "button" at bounding box center [313, 276] width 7 height 4
click at [505, 400] on p "There is a sign on the left side of the road where you turn in. You'll drive al…" at bounding box center [643, 406] width 858 height 18
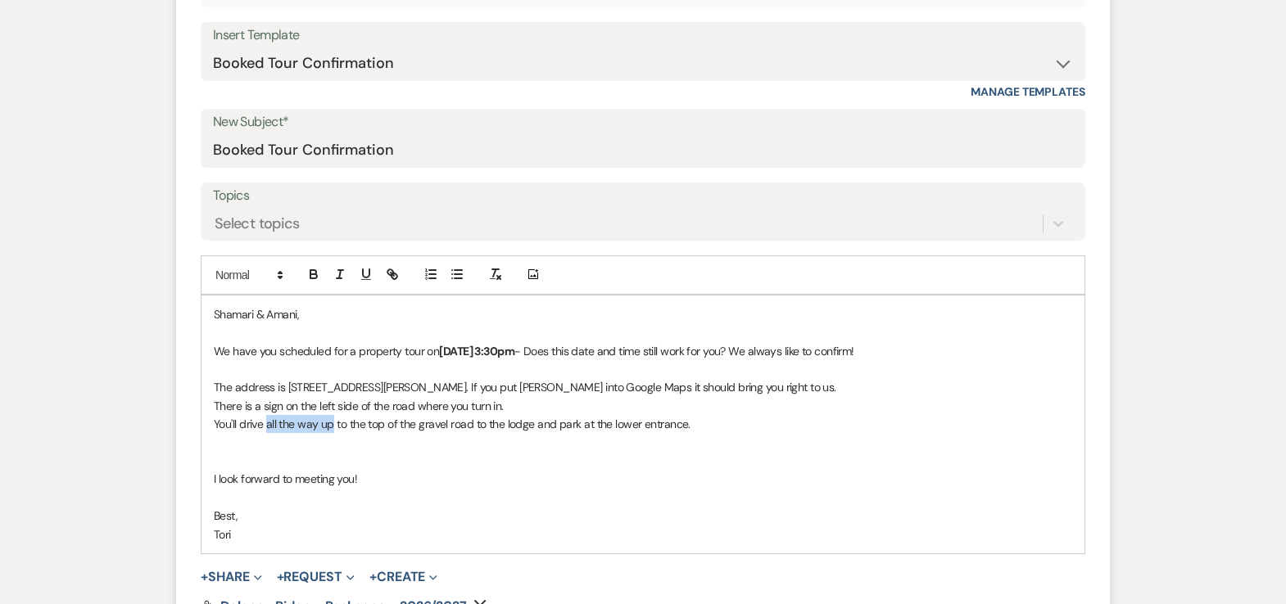
drag, startPoint x: 267, startPoint y: 422, endPoint x: 330, endPoint y: 419, distance: 63.1
click at [330, 420] on p "You'll drive all the way up to the top of the gravel road to the lodge and park…" at bounding box center [643, 424] width 858 height 18
click at [367, 270] on icon "button" at bounding box center [366, 274] width 15 height 15
click at [450, 418] on p "You'll drive all the way up to the top of the gravel road to the lodge and park…" at bounding box center [643, 424] width 858 height 18
click at [471, 415] on p "You'll drive all the way up to the top of the gravel road to the lodge and park…" at bounding box center [643, 424] width 858 height 18
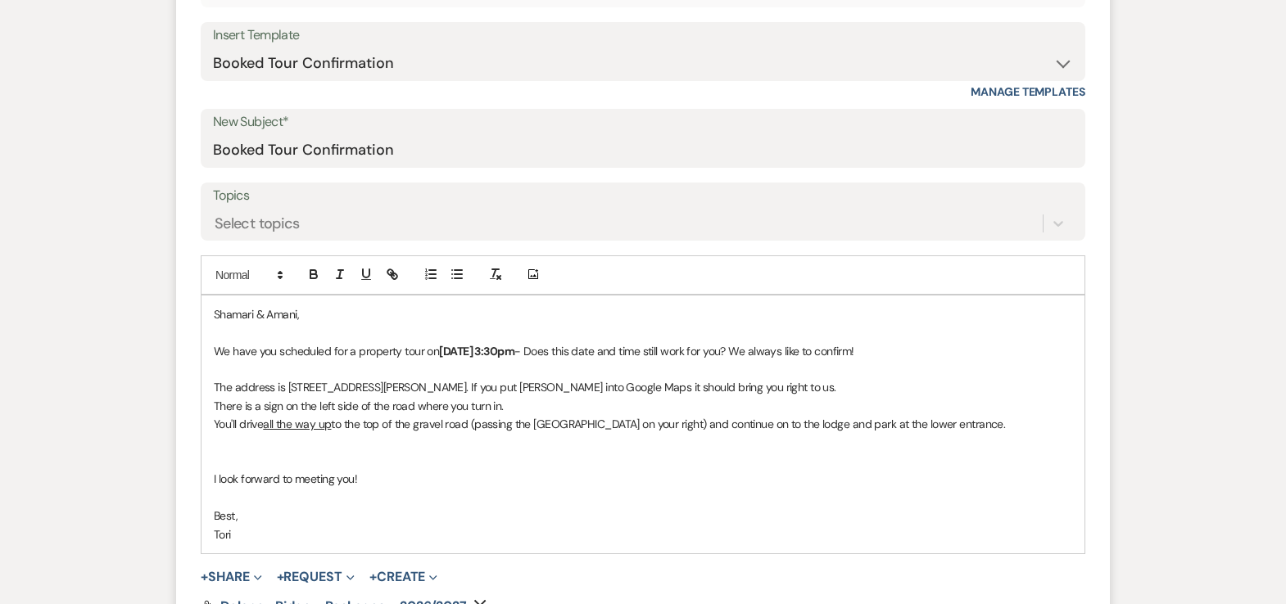
click at [982, 423] on p "You'll drive all the way up to the top of the gravel road (passing the red barn…" at bounding box center [643, 424] width 858 height 18
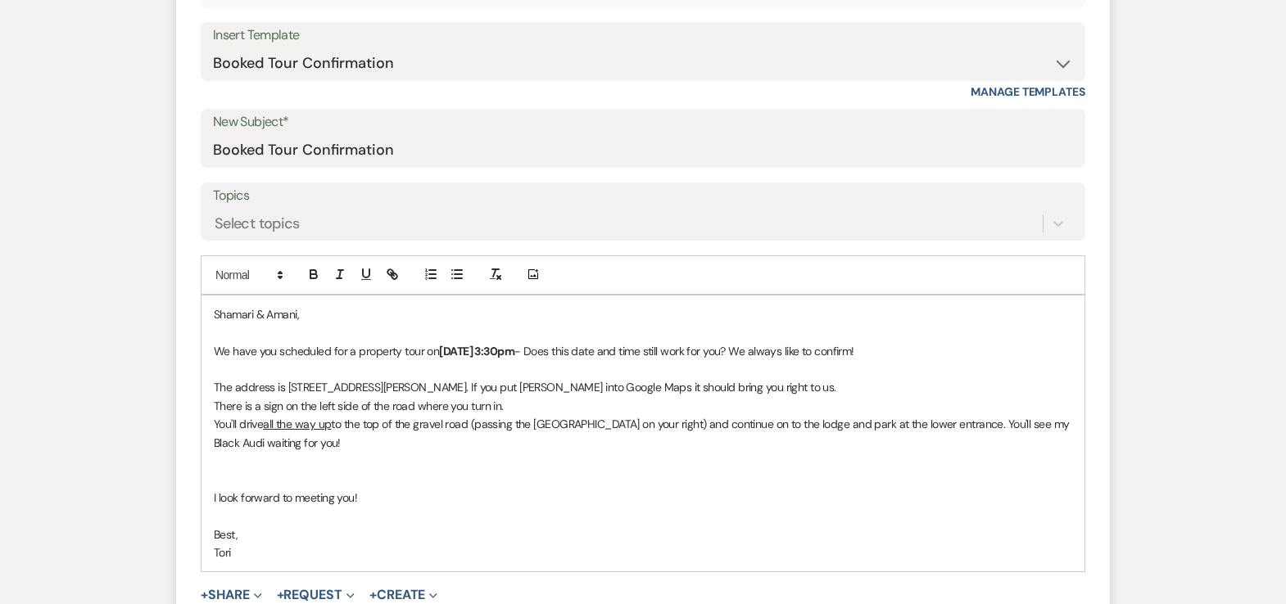
drag, startPoint x: 243, startPoint y: 549, endPoint x: 185, endPoint y: 536, distance: 59.8
click at [191, 537] on form "New Message X Saving draft... Recipients* Event Contacts ( Amani Moxley ) Inser…" at bounding box center [643, 300] width 934 height 823
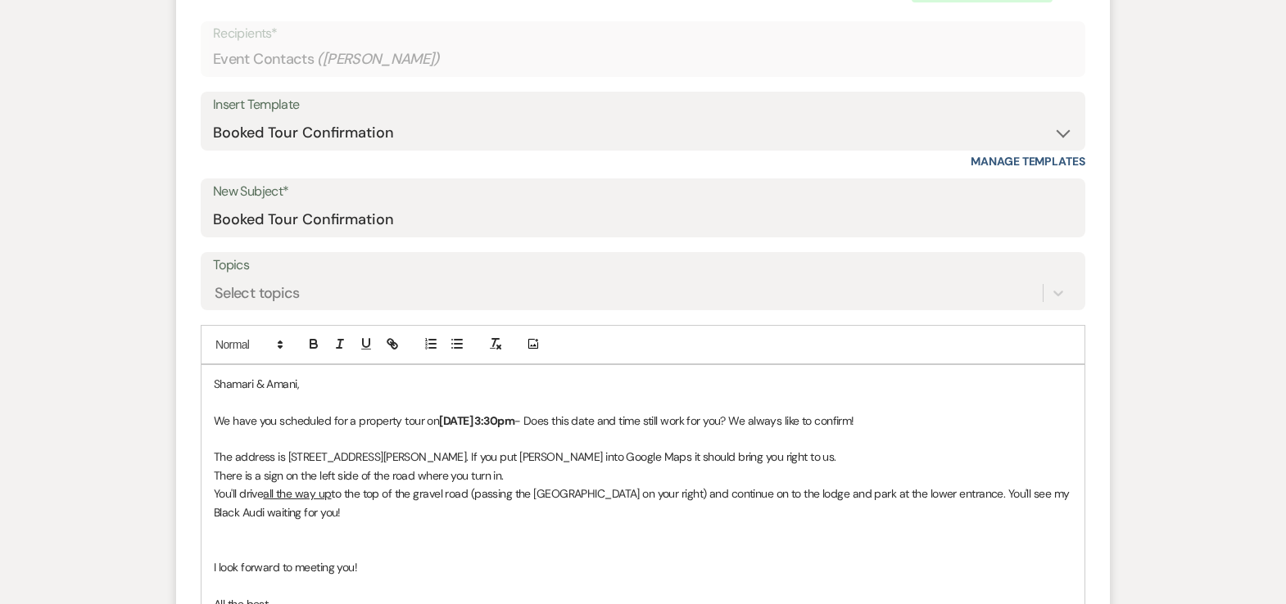
scroll to position [921, 0]
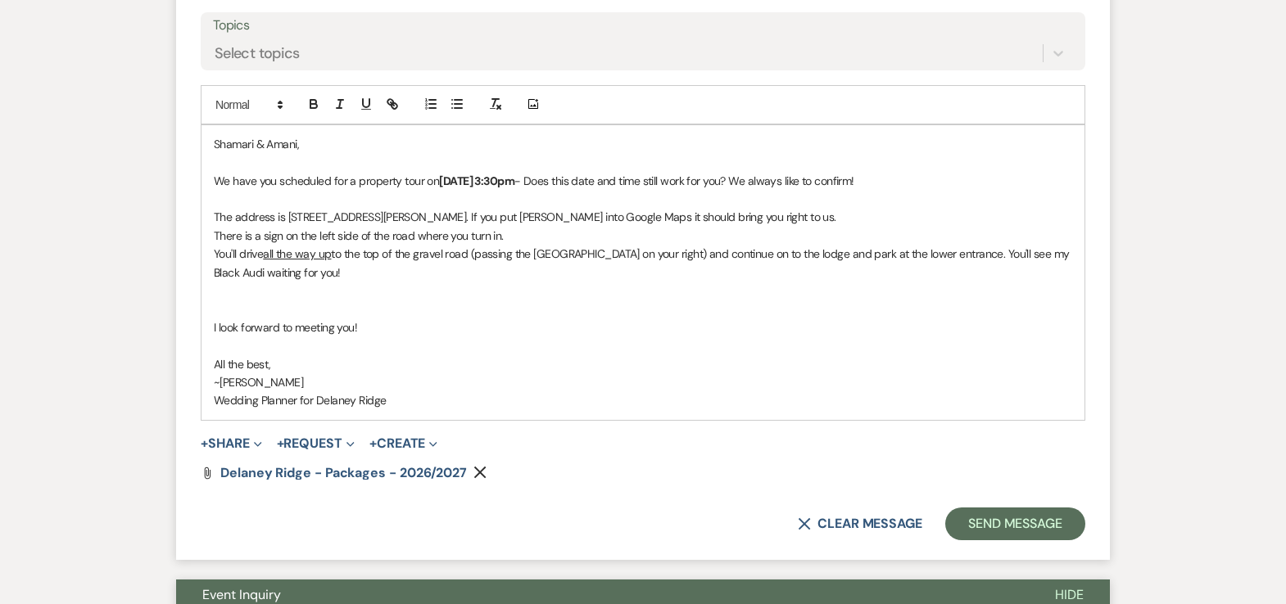
click at [989, 502] on form "New Message X Saving draft... Recipients* Event Contacts ( Amani Moxley ) Inser…" at bounding box center [643, 139] width 934 height 841
click at [993, 512] on button "Send Message" at bounding box center [1015, 524] width 140 height 33
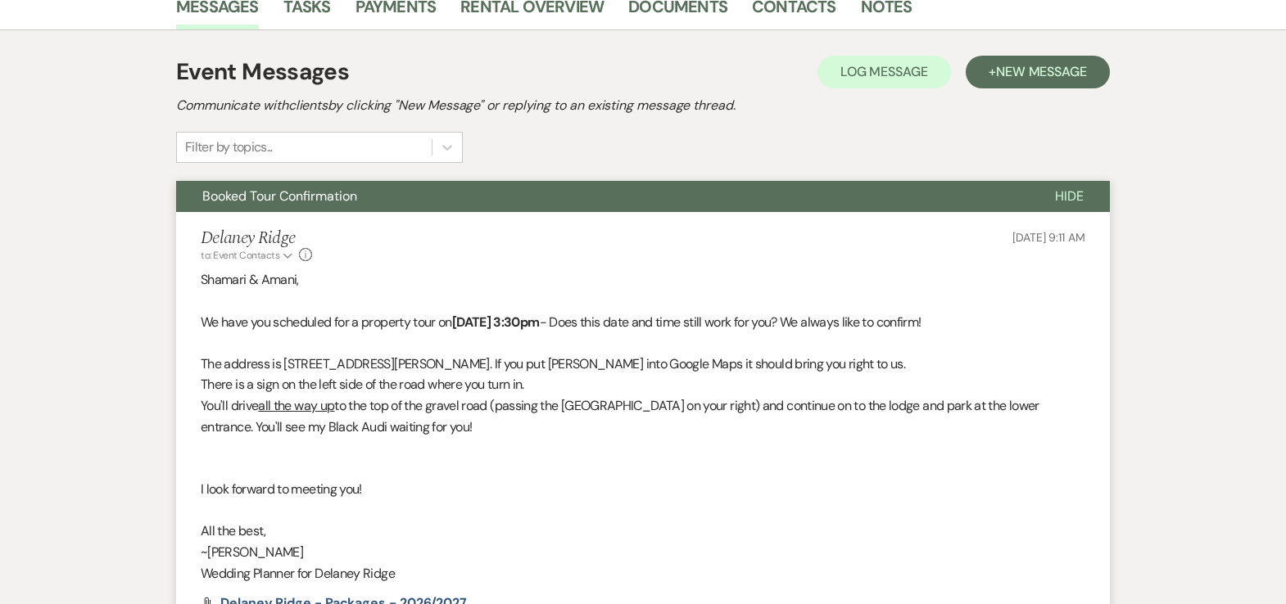
scroll to position [0, 0]
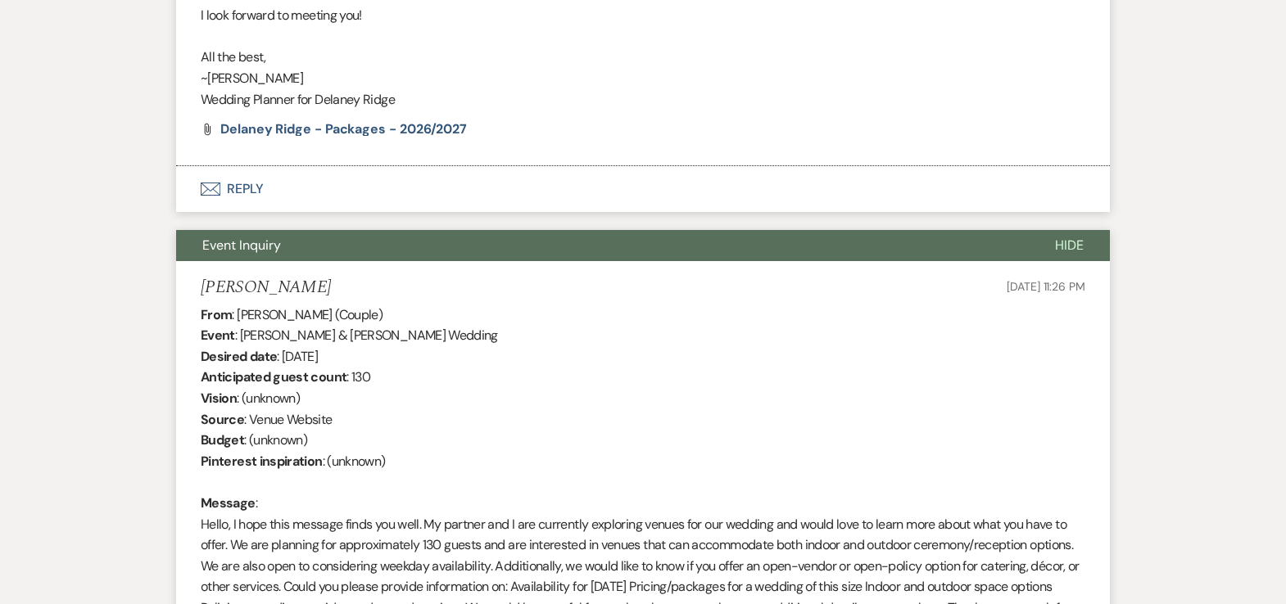
click at [1056, 242] on span "Hide" at bounding box center [1069, 245] width 29 height 17
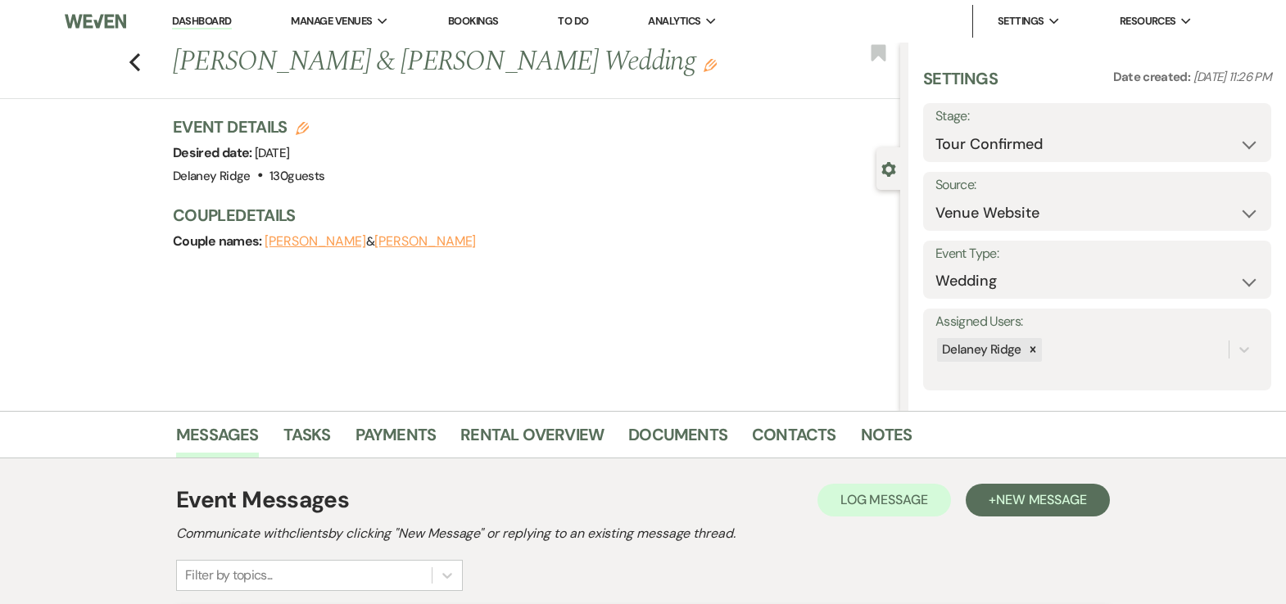
click at [224, 18] on link "Dashboard" at bounding box center [201, 22] width 59 height 16
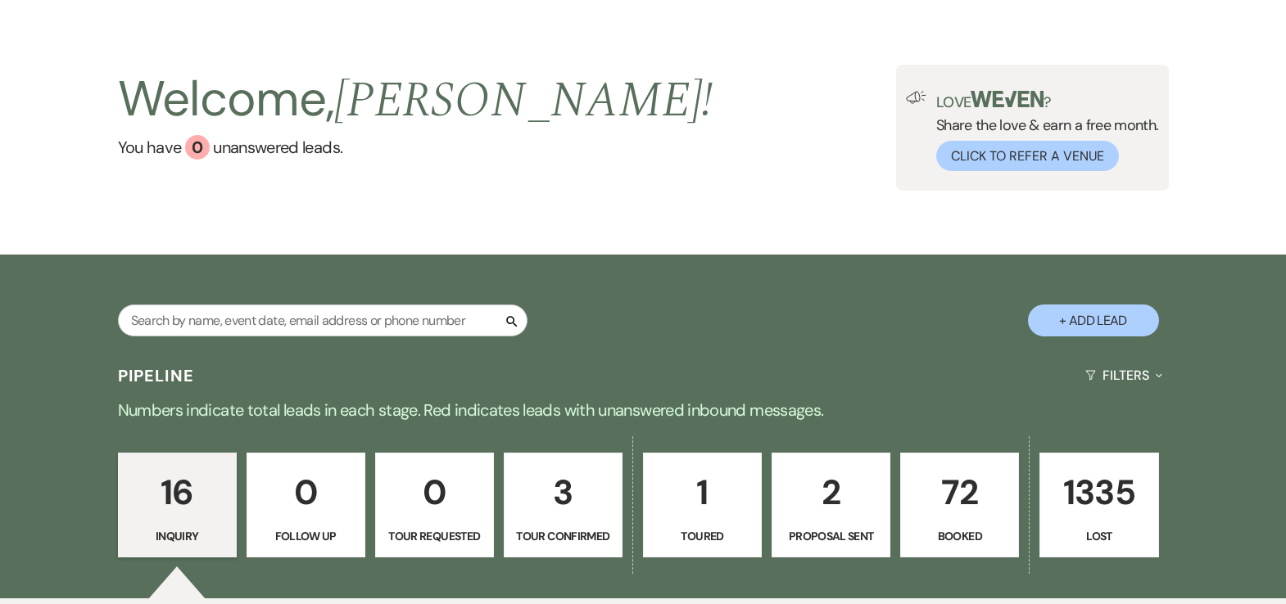
scroll to position [141, 0]
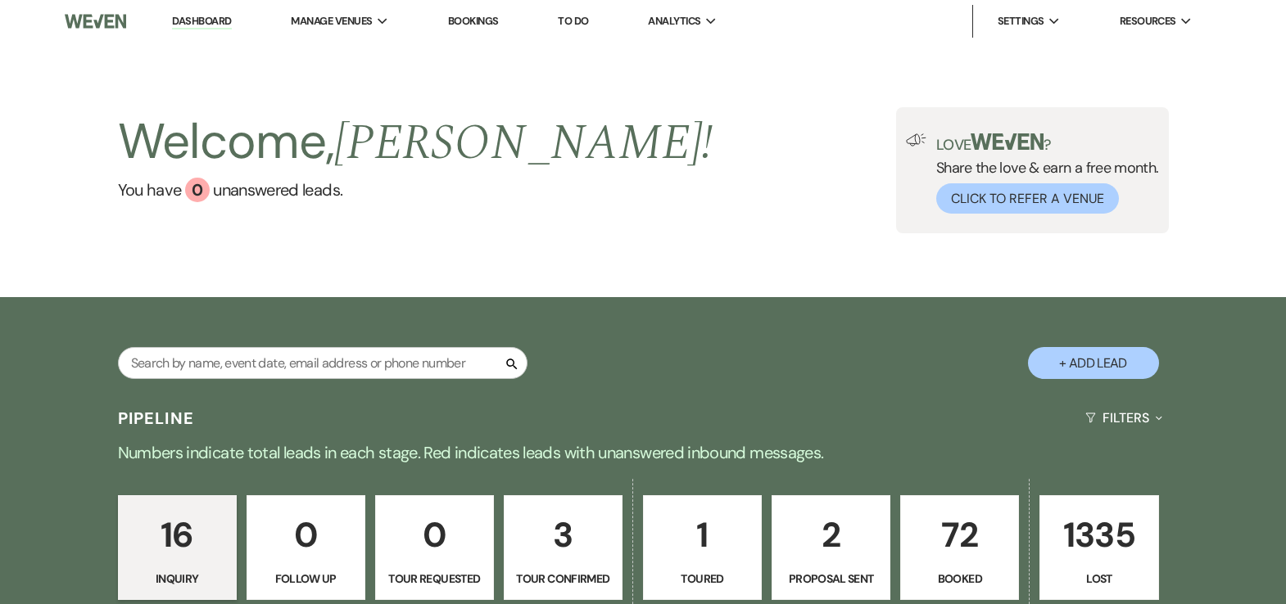
scroll to position [349, 0]
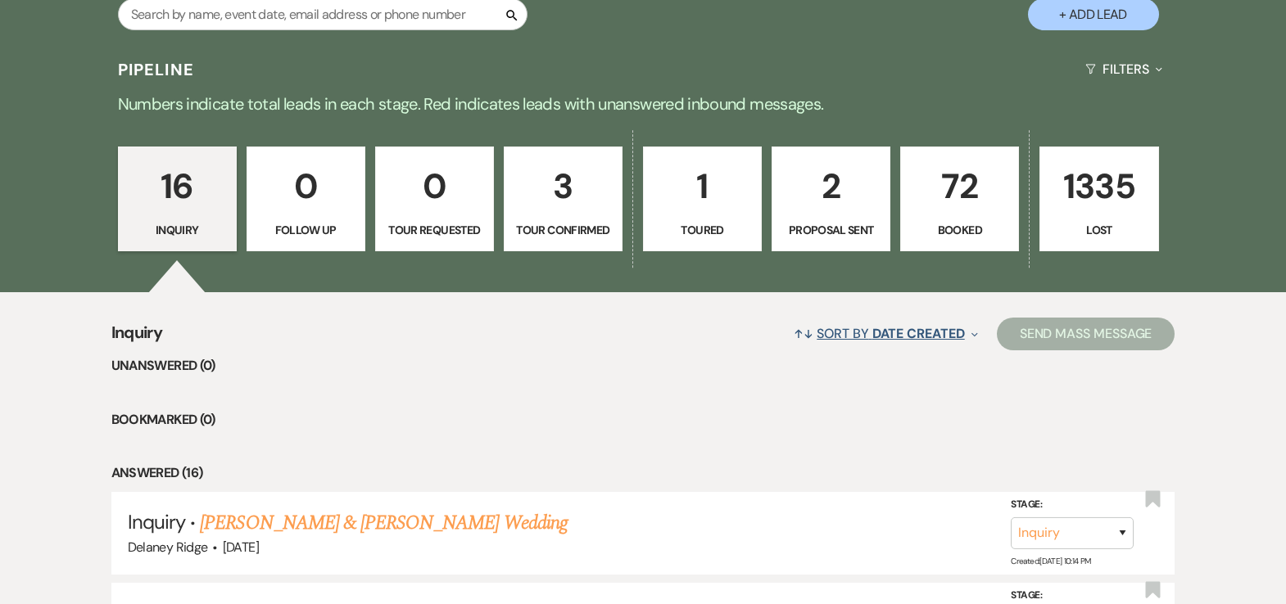
click at [911, 323] on button "↑↓ Sort By Date Created Expand" at bounding box center [885, 333] width 197 height 43
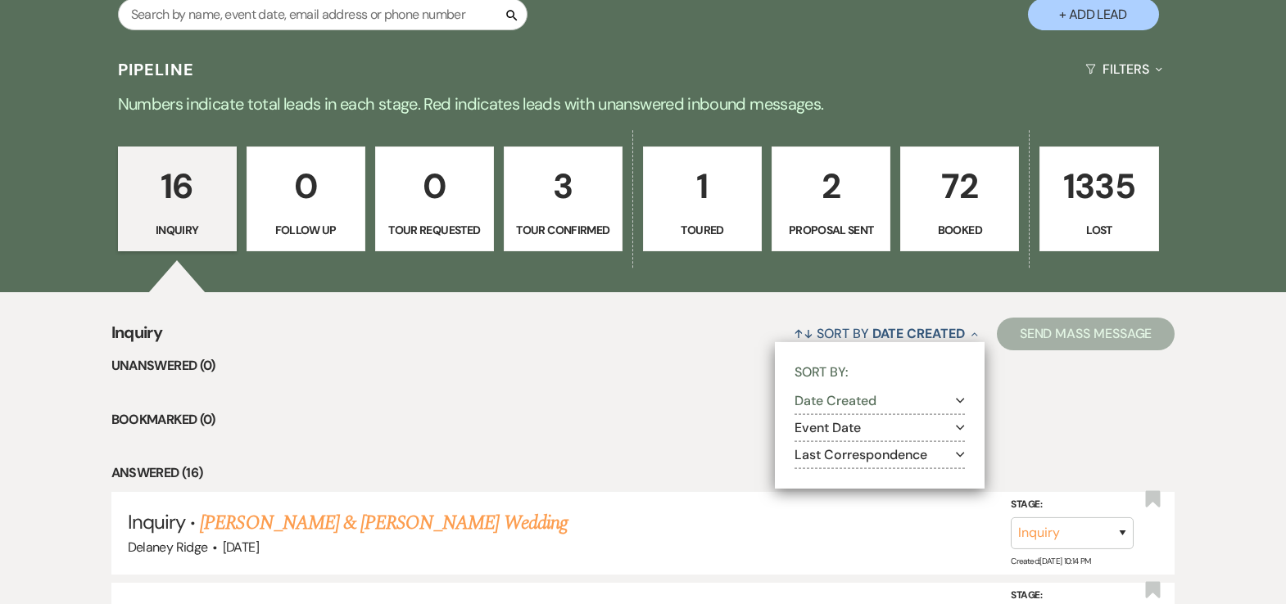
click at [902, 459] on button "Last Correspondence Expand" at bounding box center [879, 455] width 170 height 13
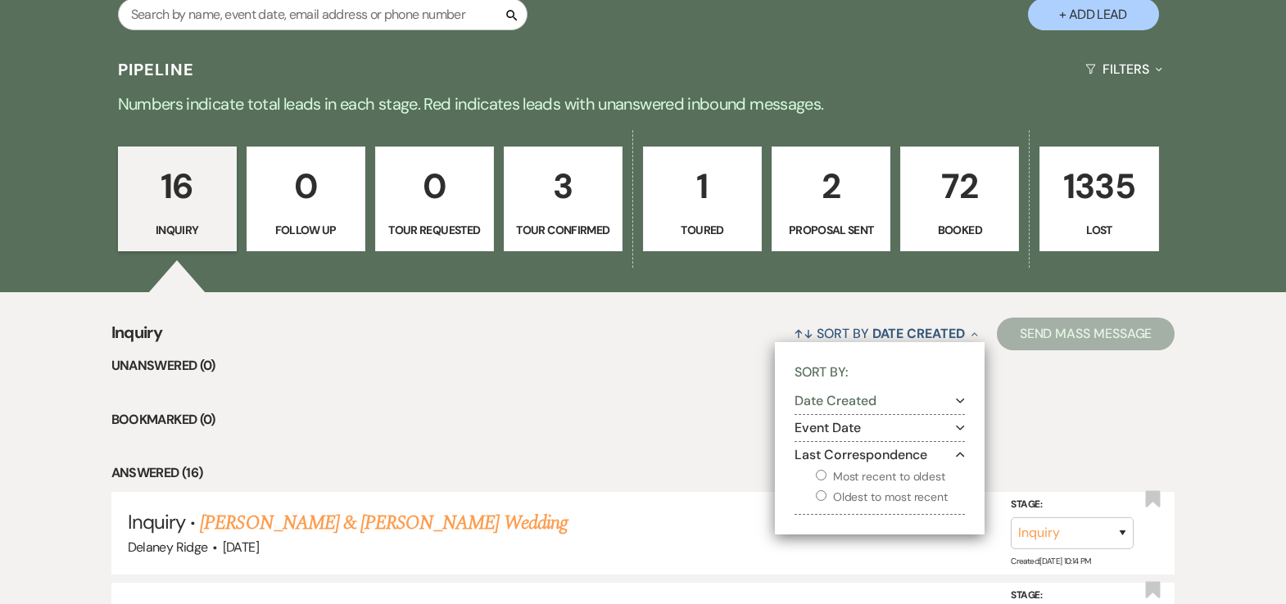
click at [883, 497] on label "Oldest to most recent" at bounding box center [890, 497] width 149 height 20
click at [826, 497] on input "Oldest to most recent" at bounding box center [821, 496] width 11 height 11
radio input "true"
click at [709, 428] on li "Bookmarked (0)" at bounding box center [643, 419] width 1064 height 21
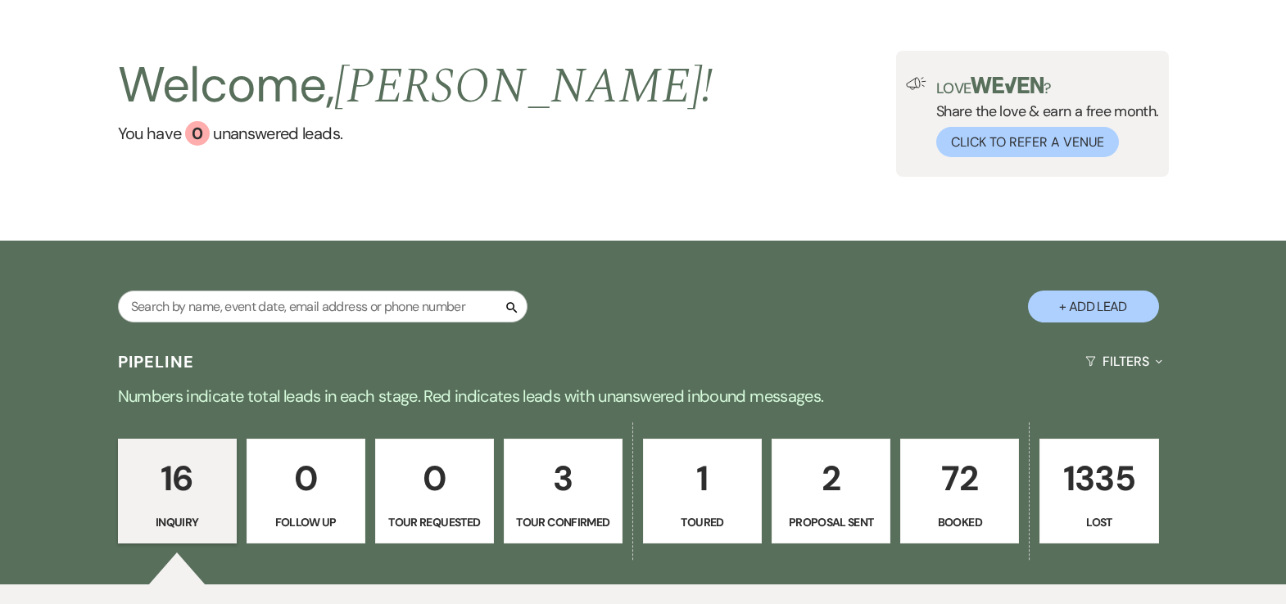
scroll to position [299, 0]
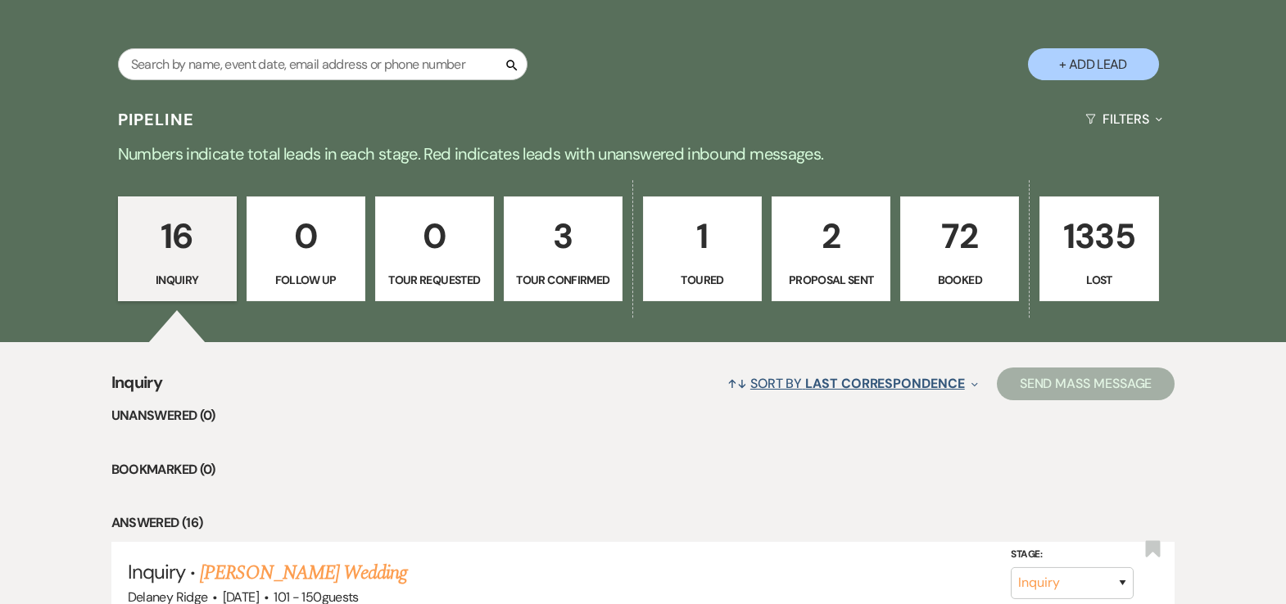
click at [817, 391] on span "Last Correspondence" at bounding box center [884, 383] width 159 height 17
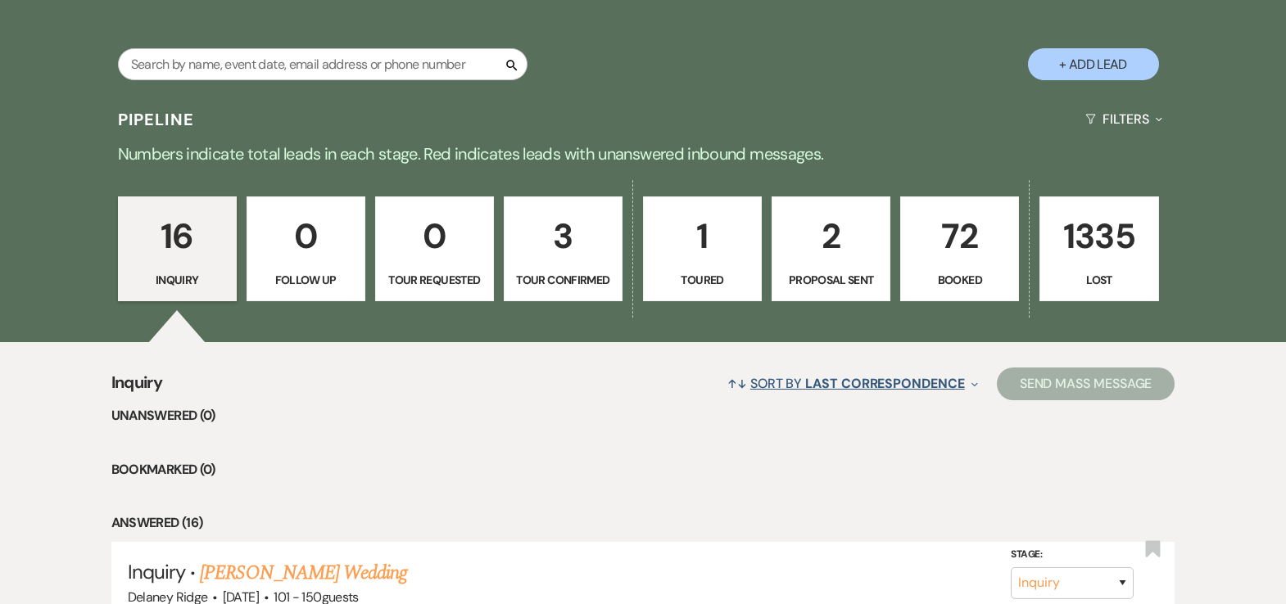
click at [810, 370] on button "↑↓ Sort By Last Correspondence Expand" at bounding box center [853, 383] width 264 height 43
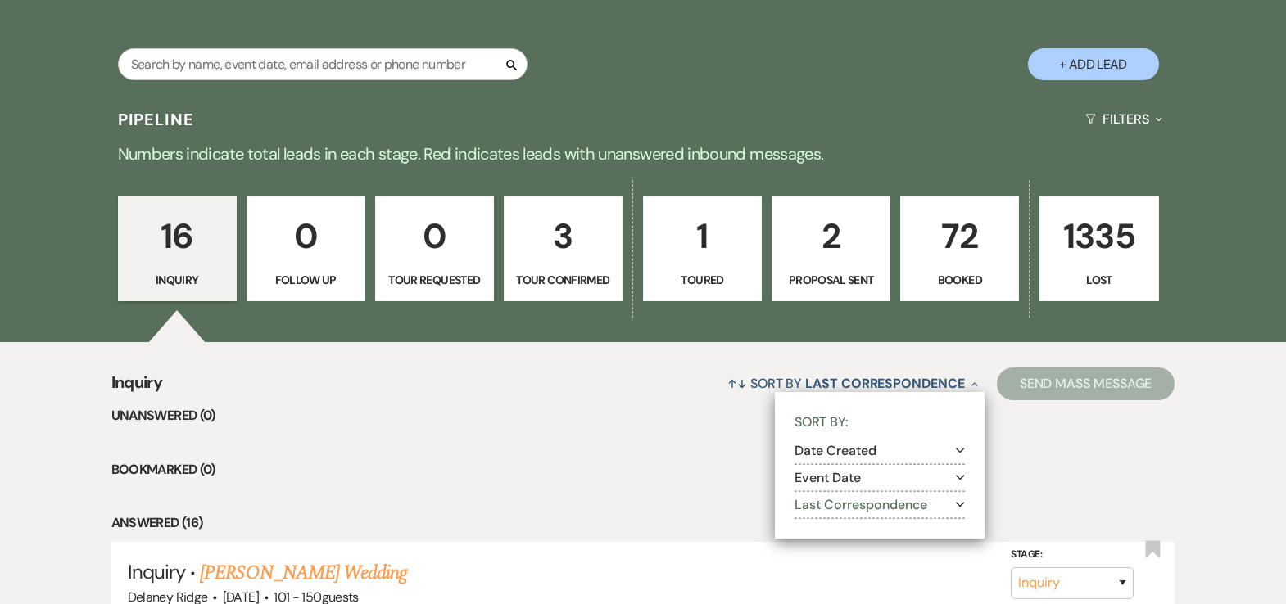
drag, startPoint x: 692, startPoint y: 428, endPoint x: 730, endPoint y: 448, distance: 42.5
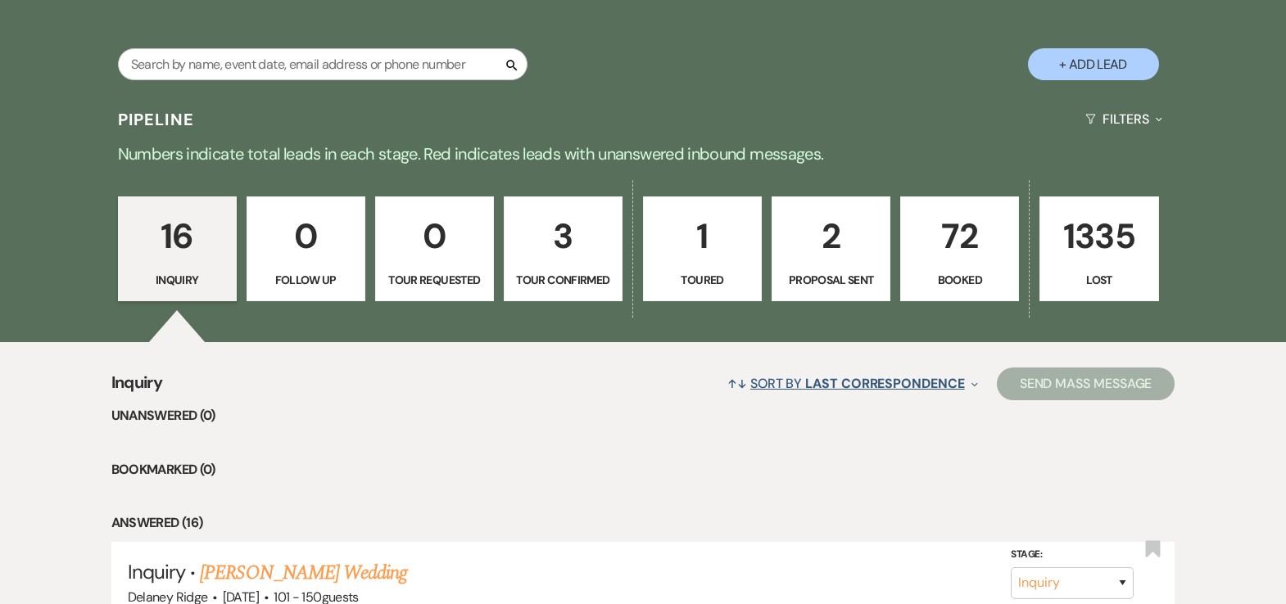
click at [841, 389] on span "Last Correspondence" at bounding box center [884, 383] width 159 height 17
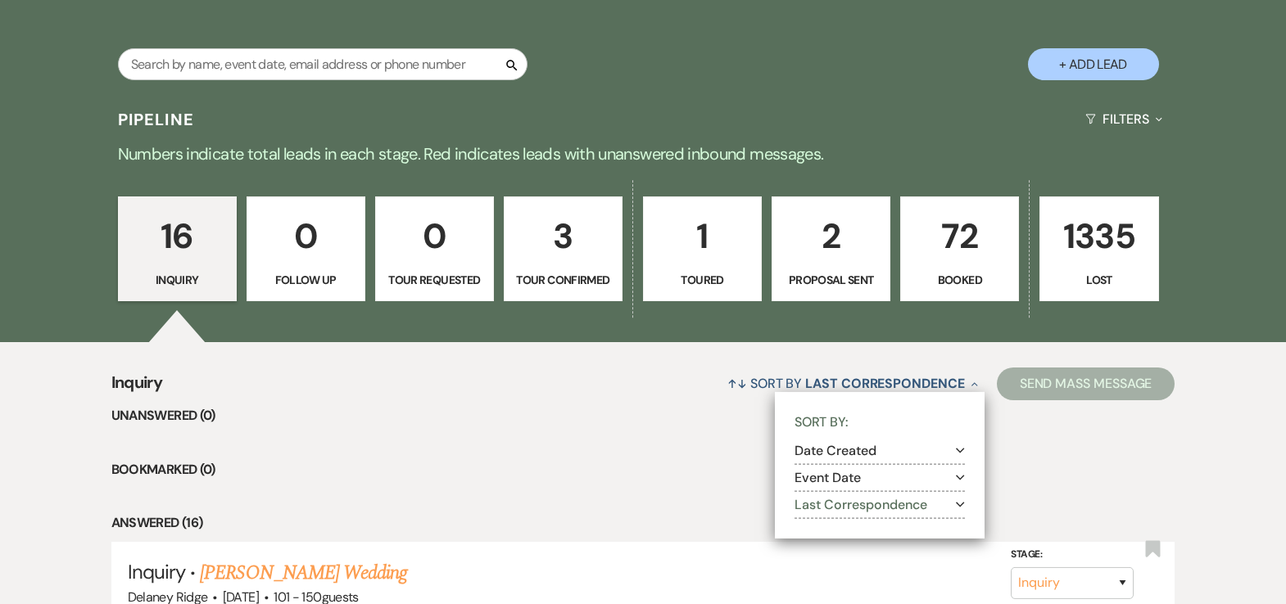
click at [839, 499] on button "Last Correspondence Expand" at bounding box center [879, 505] width 170 height 13
click at [839, 531] on label "Most recent to oldest" at bounding box center [890, 527] width 149 height 20
click at [826, 531] on input "Most recent to oldest" at bounding box center [821, 525] width 11 height 11
radio input "true"
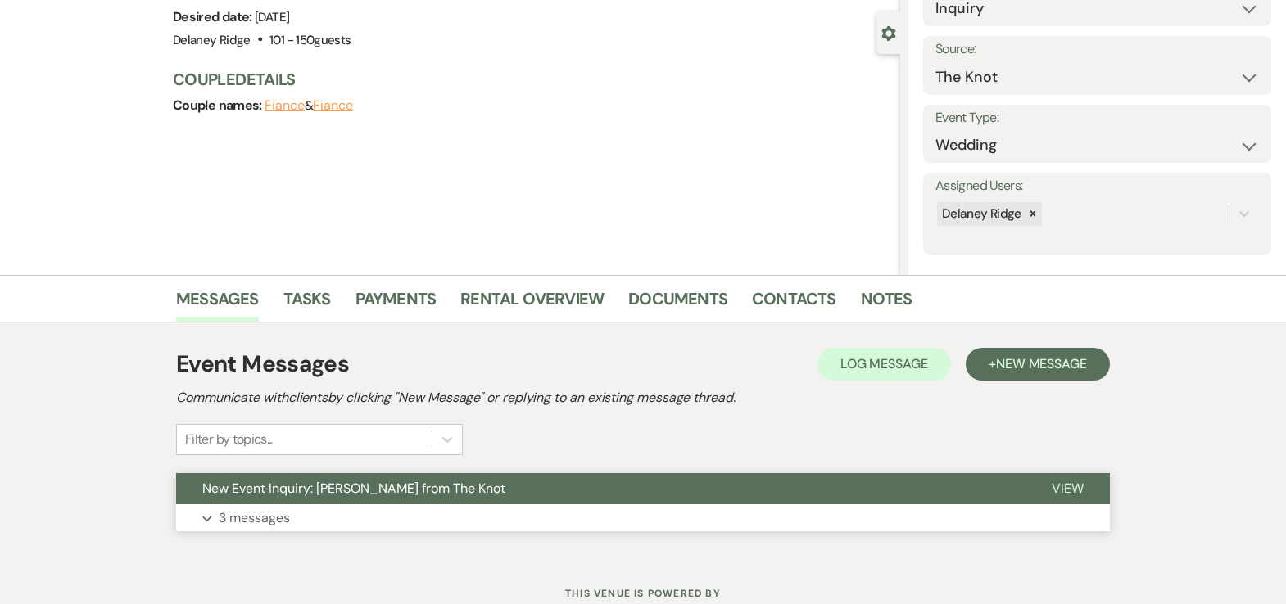
scroll to position [192, 0]
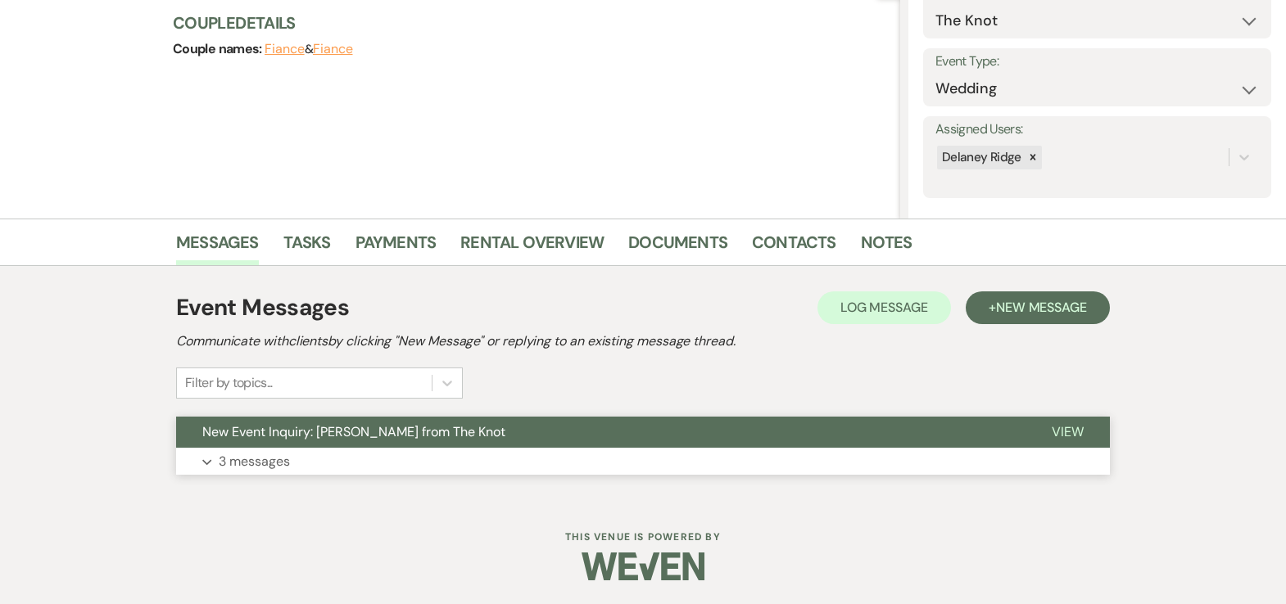
click at [606, 471] on button "Expand 3 messages" at bounding box center [643, 462] width 934 height 28
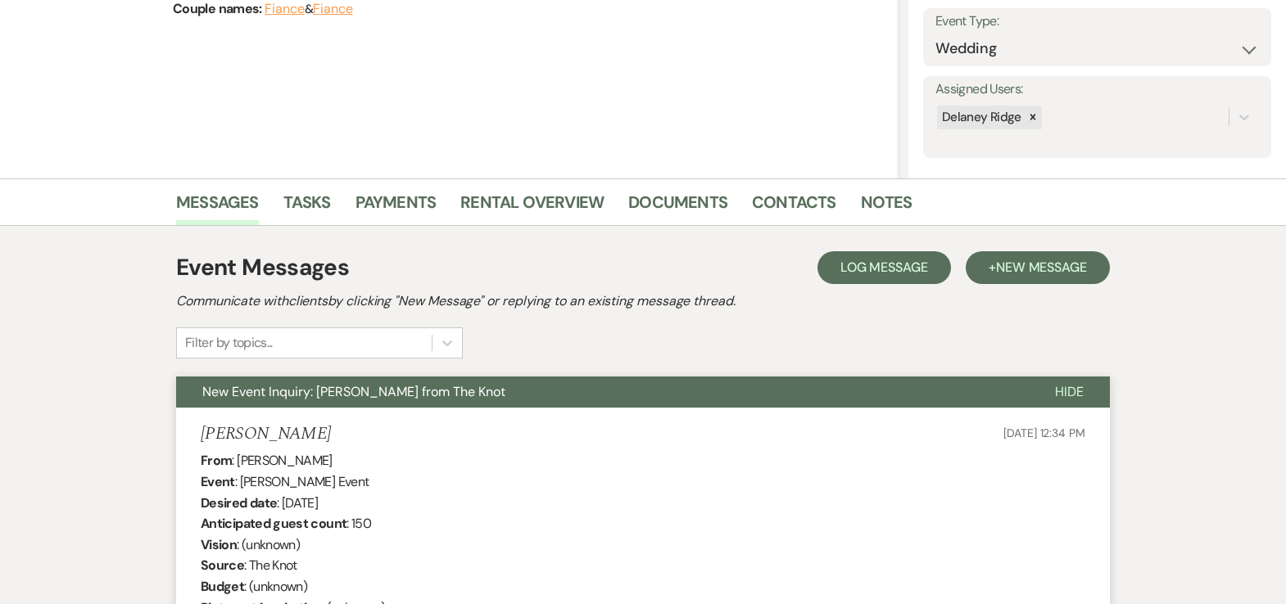
scroll to position [0, 0]
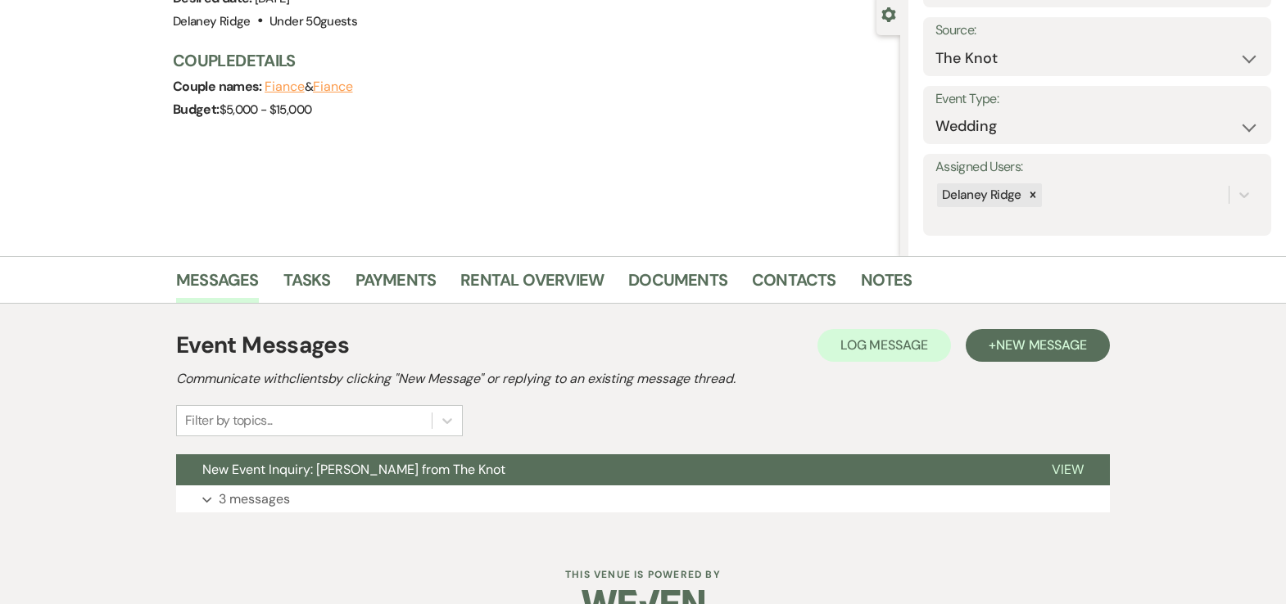
scroll to position [192, 0]
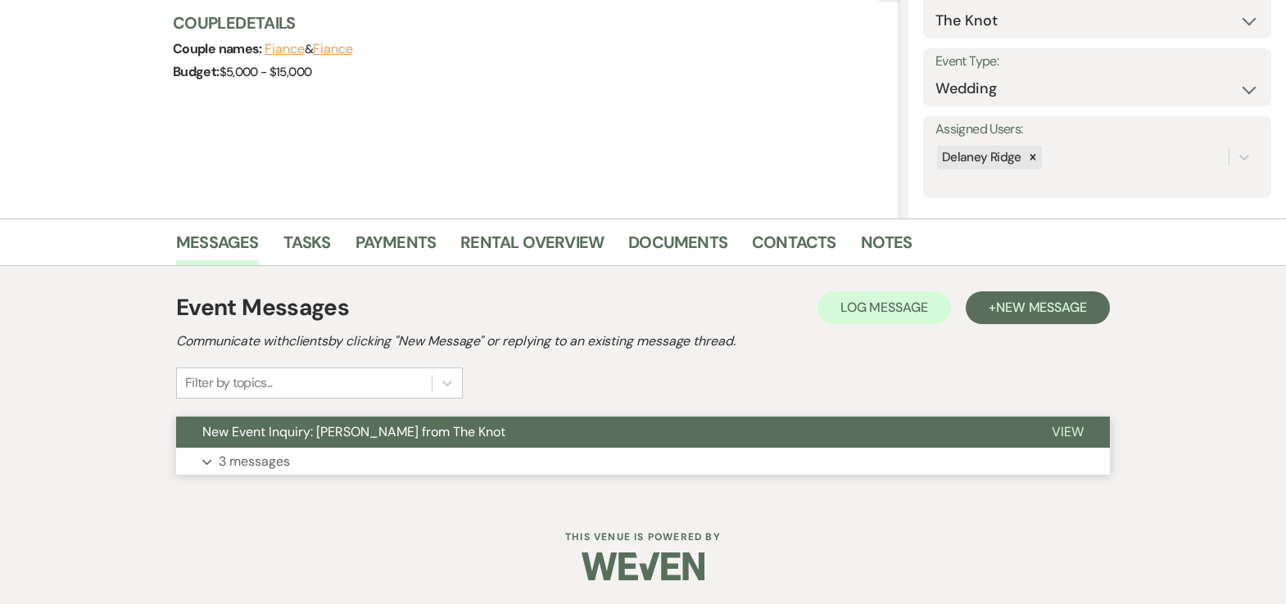
click at [367, 451] on button "Expand 3 messages" at bounding box center [643, 462] width 934 height 28
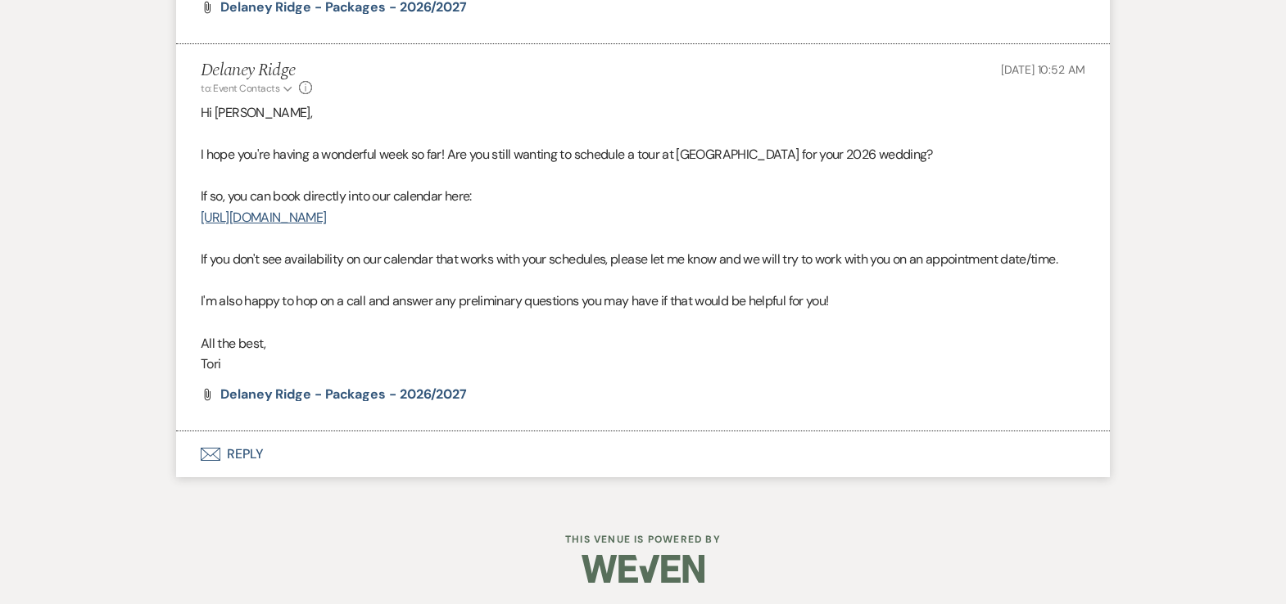
scroll to position [1971, 0]
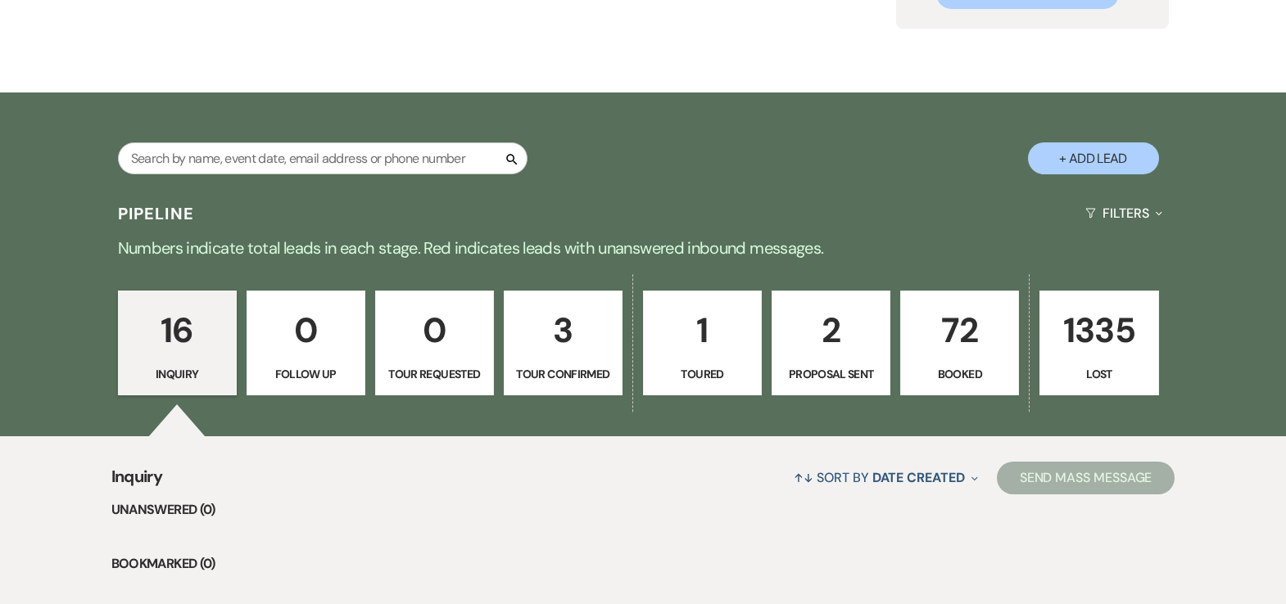
scroll to position [207, 0]
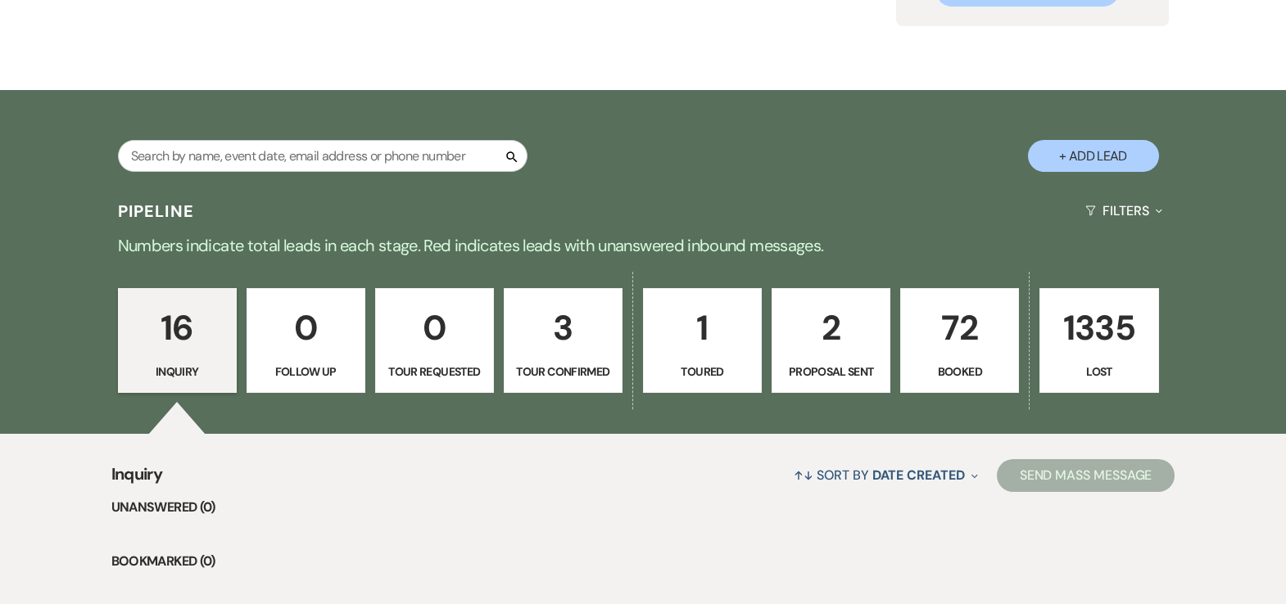
click at [569, 363] on p "Tour Confirmed" at bounding box center [562, 372] width 97 height 18
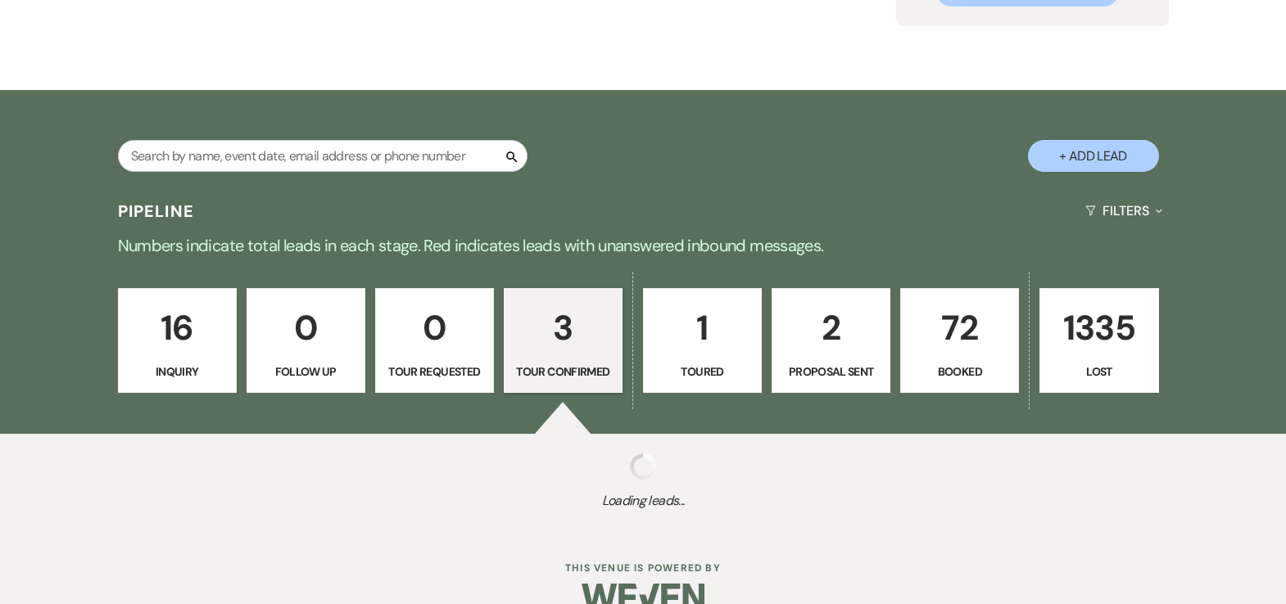
select select "4"
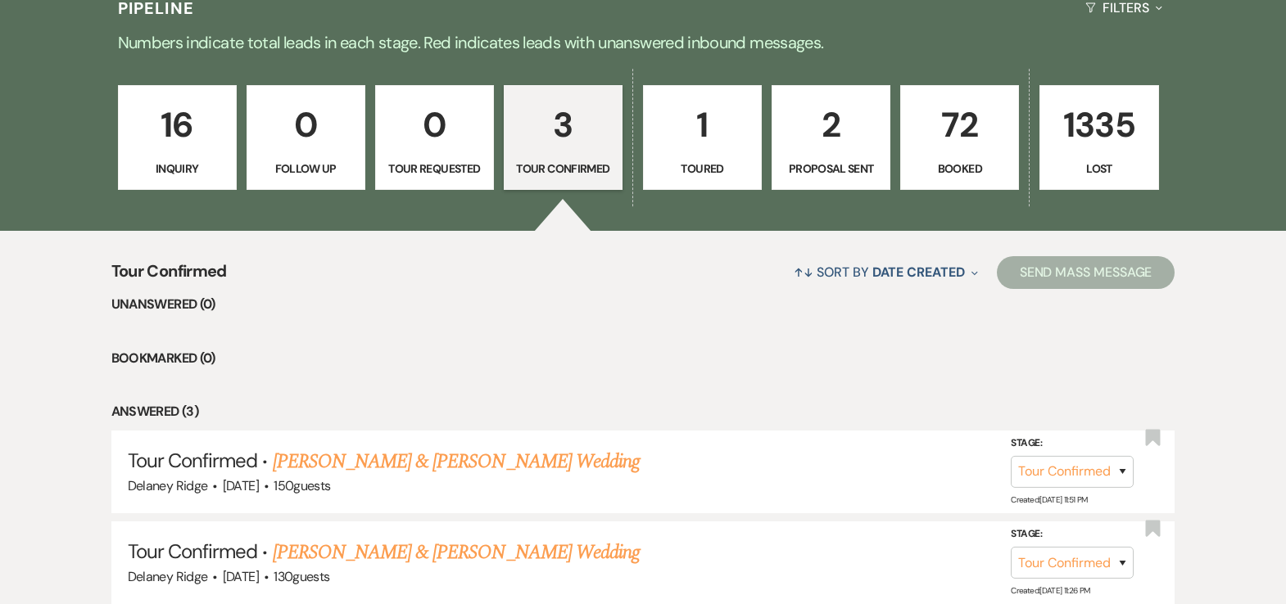
scroll to position [631, 0]
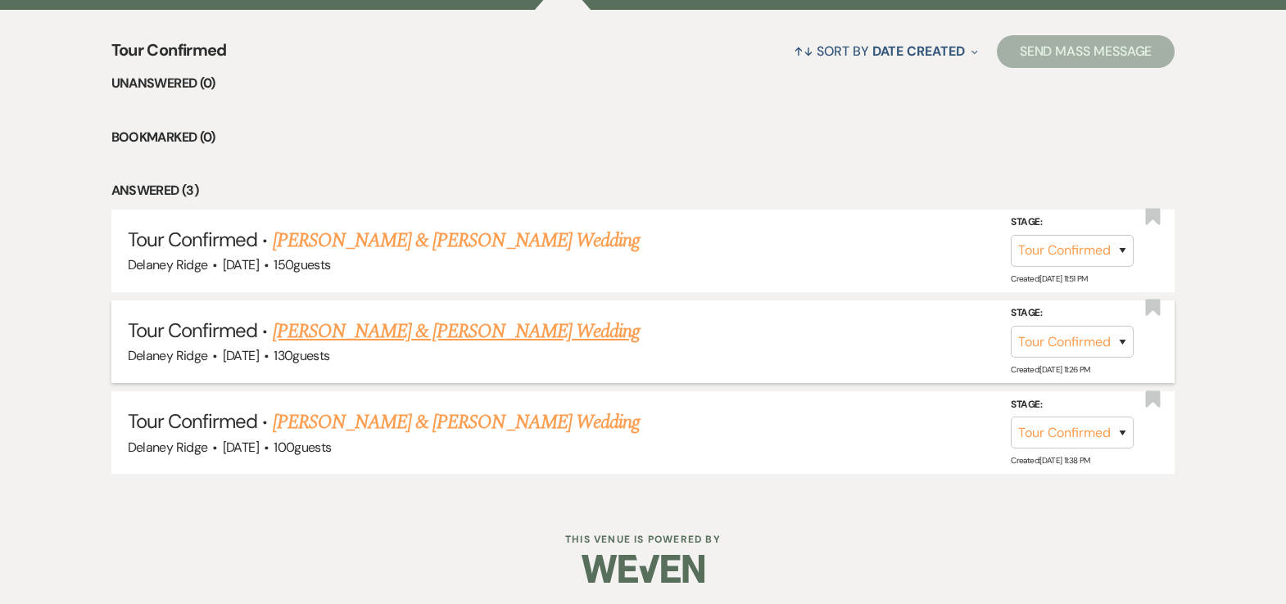
click at [499, 331] on link "[PERSON_NAME] & [PERSON_NAME] Wedding" at bounding box center [456, 331] width 367 height 29
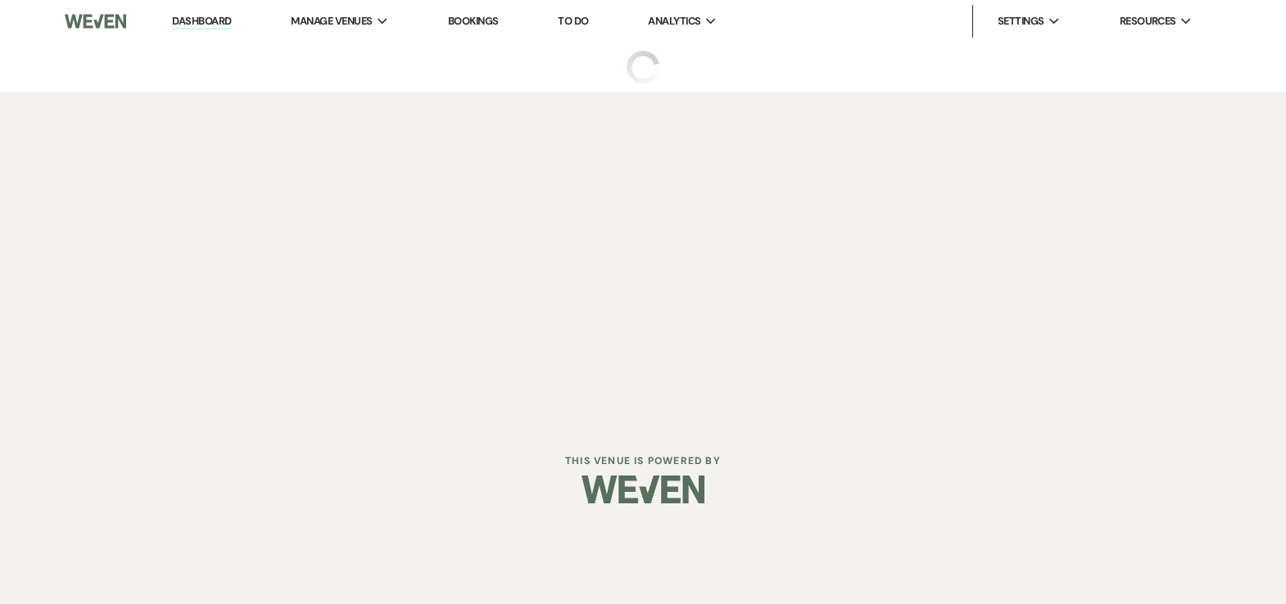
select select "4"
select select "5"
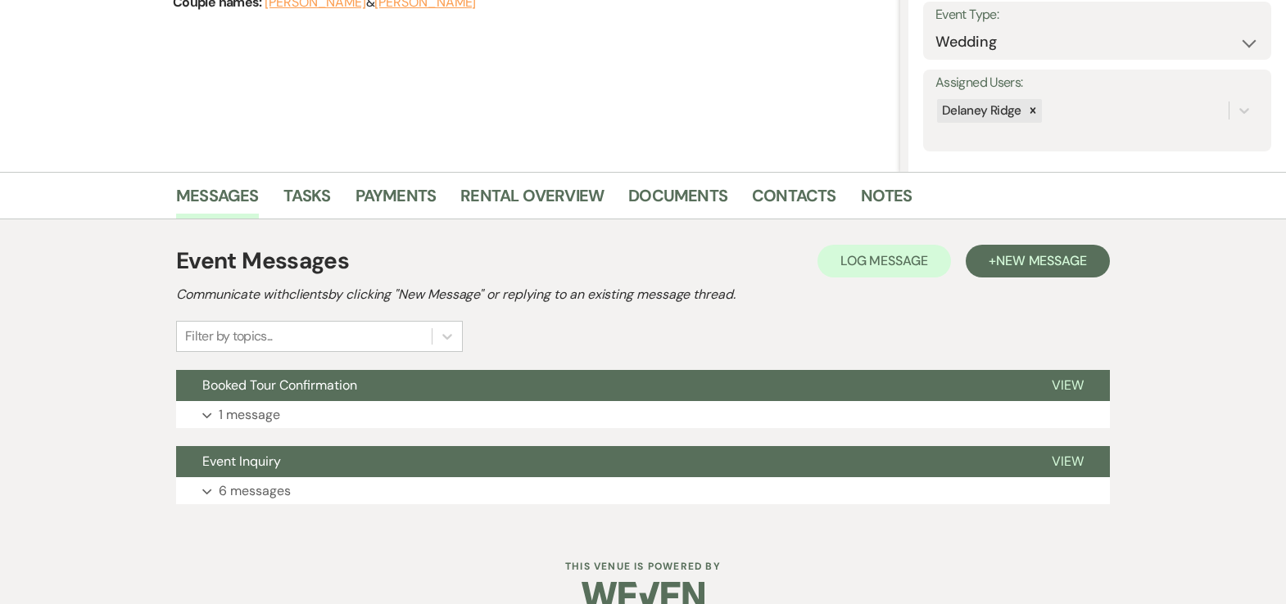
scroll to position [268, 0]
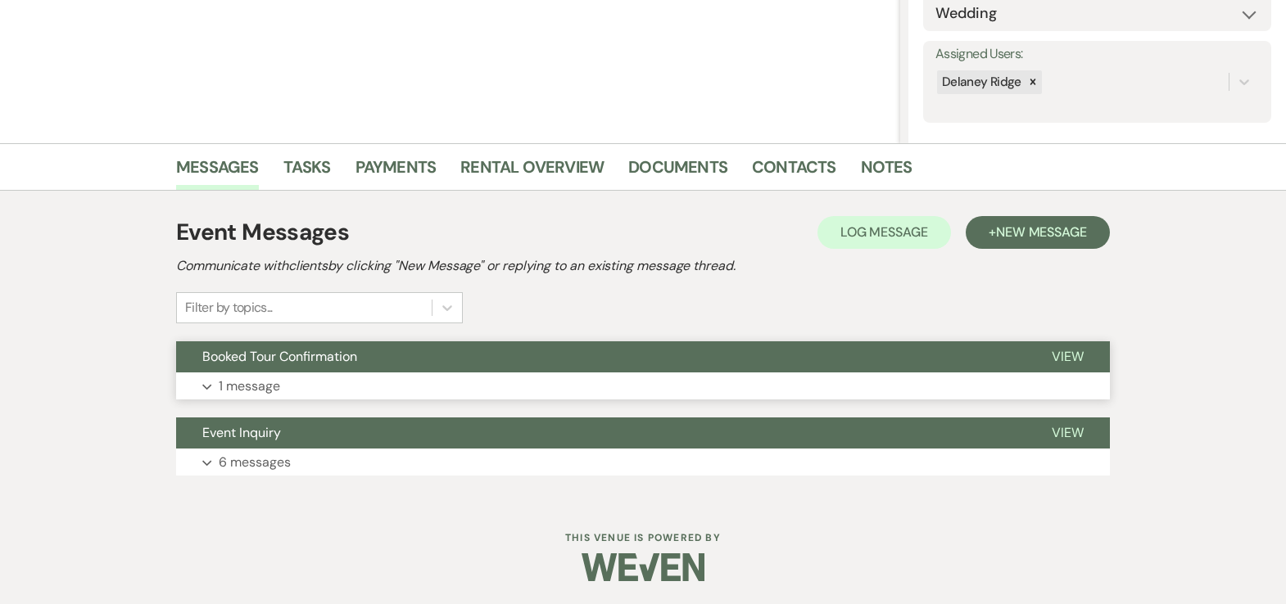
click at [500, 373] on button "Expand 1 message" at bounding box center [643, 387] width 934 height 28
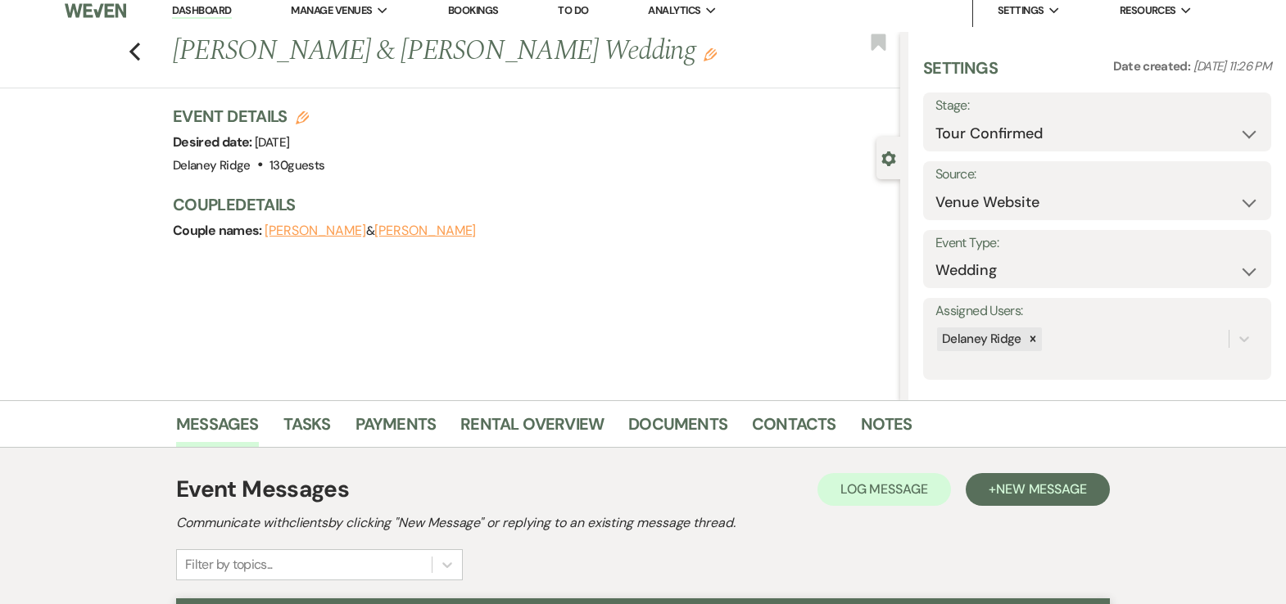
scroll to position [0, 0]
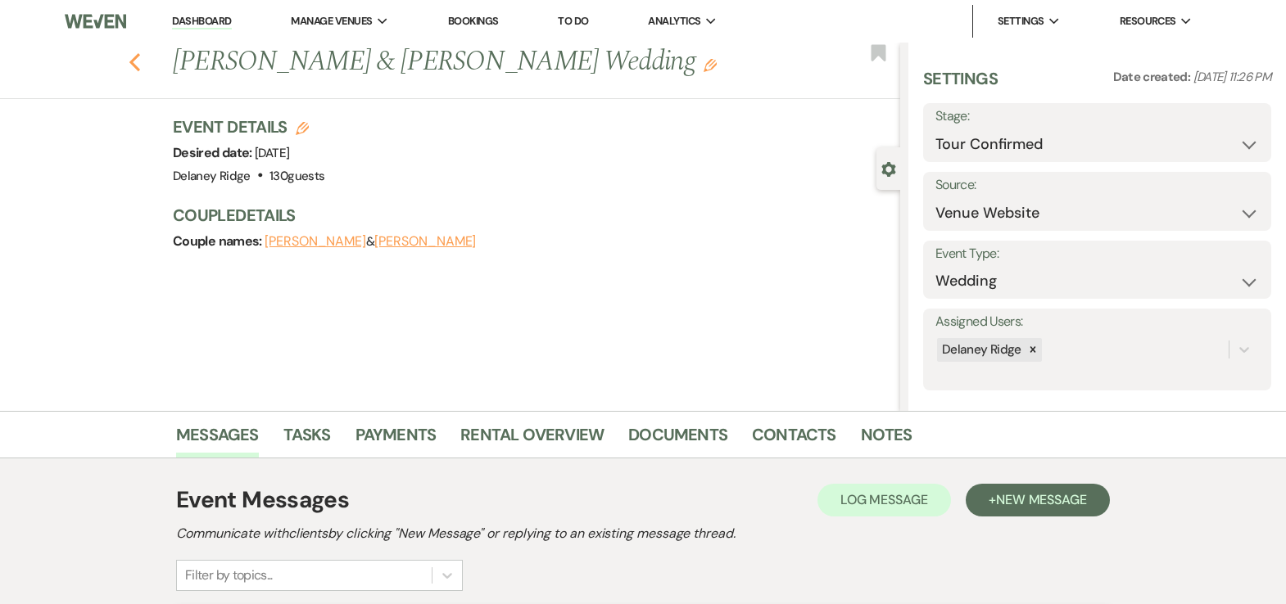
click at [141, 69] on icon "Previous" at bounding box center [135, 62] width 12 height 20
select select "4"
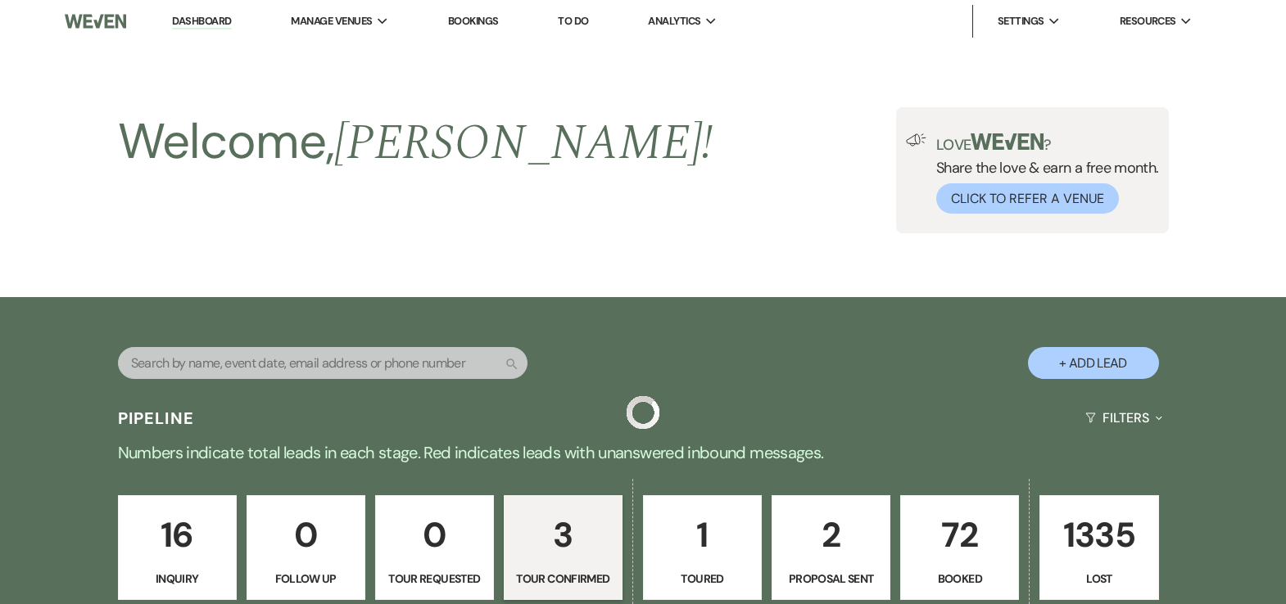
scroll to position [631, 0]
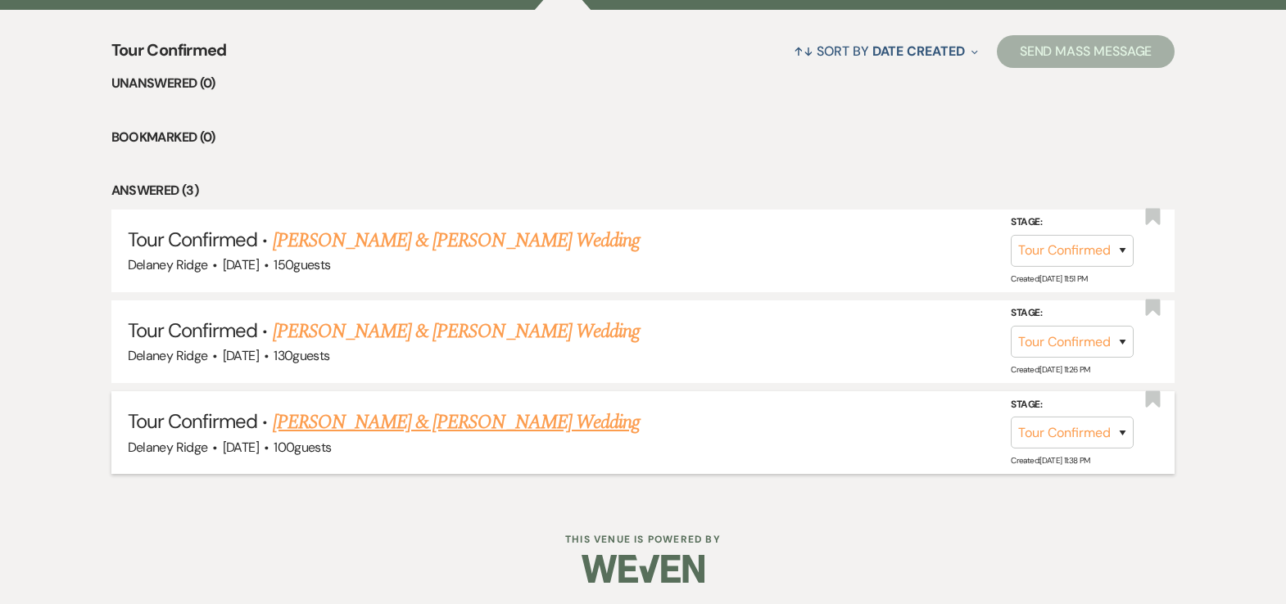
click at [537, 420] on link "[PERSON_NAME] & [PERSON_NAME] Wedding" at bounding box center [456, 422] width 367 height 29
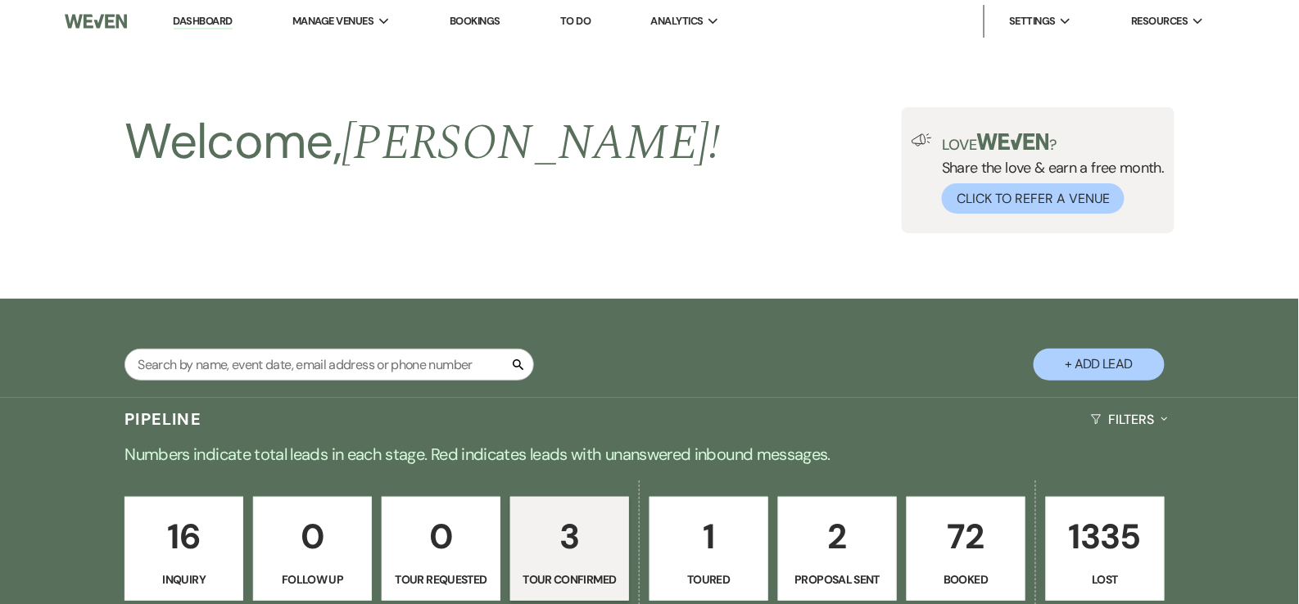
select select "4"
select select "5"
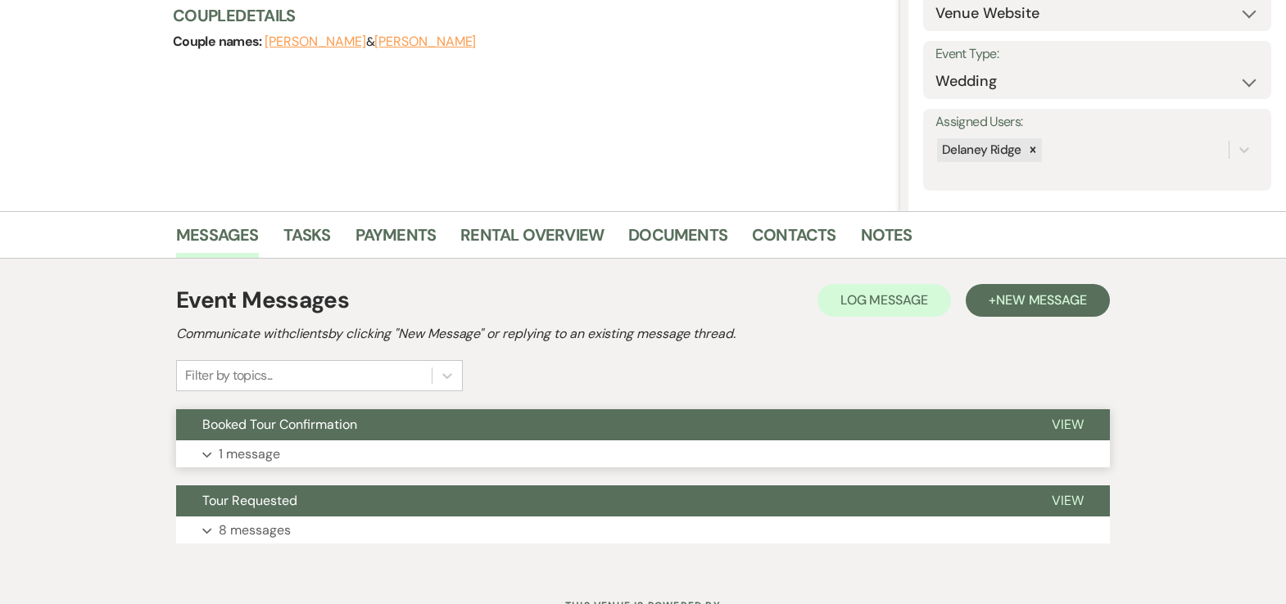
click at [513, 445] on button "Expand 1 message" at bounding box center [643, 455] width 934 height 28
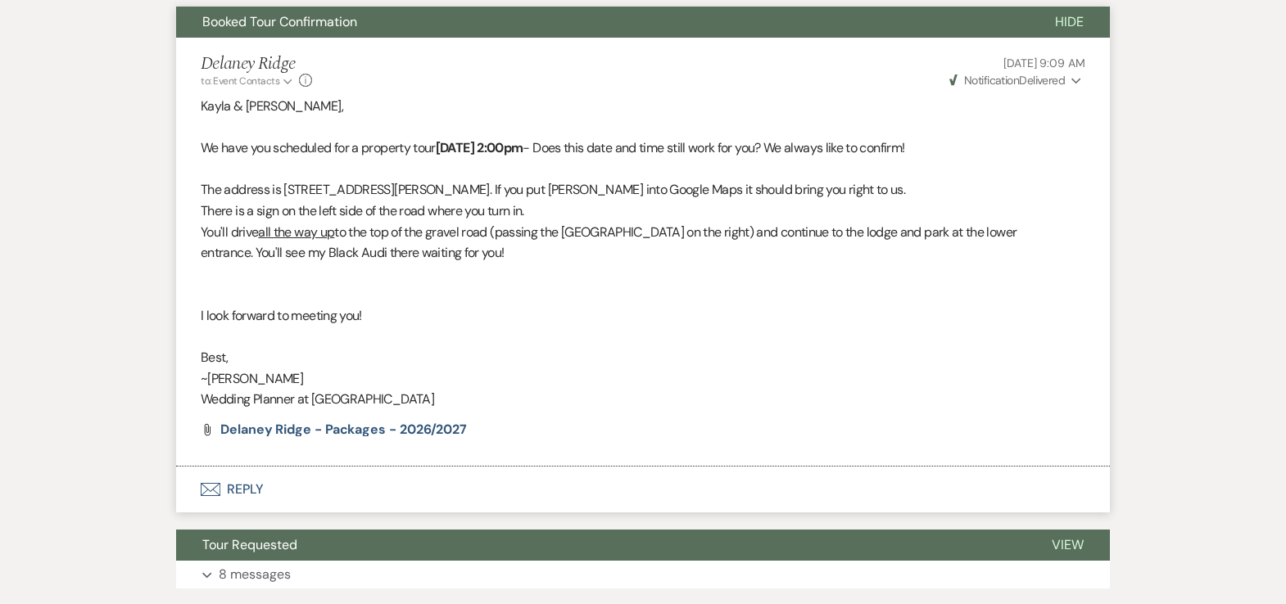
scroll to position [716, 0]
